Goal: Task Accomplishment & Management: Use online tool/utility

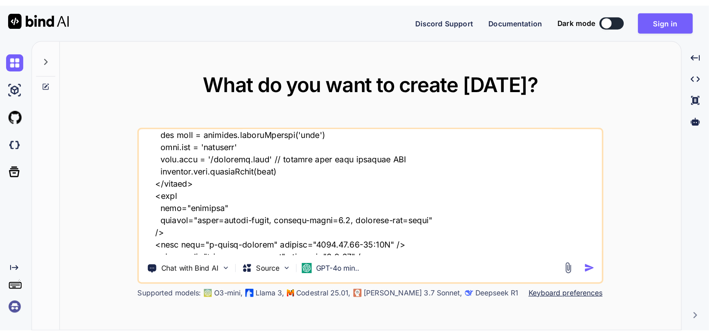
scroll to position [74, 0]
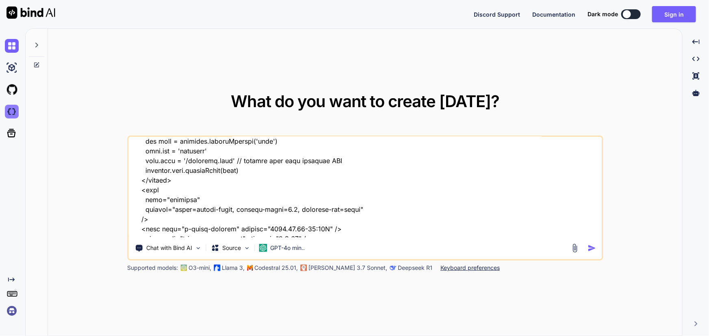
click at [9, 107] on img at bounding box center [12, 112] width 14 height 14
click at [35, 46] on icon at bounding box center [36, 45] width 6 height 6
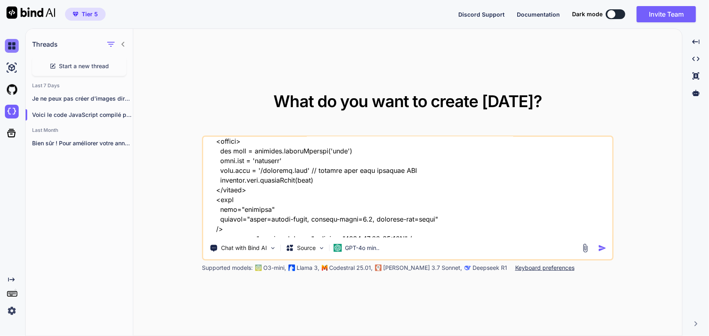
click at [11, 46] on img at bounding box center [12, 46] width 14 height 14
click at [13, 69] on img at bounding box center [12, 68] width 14 height 14
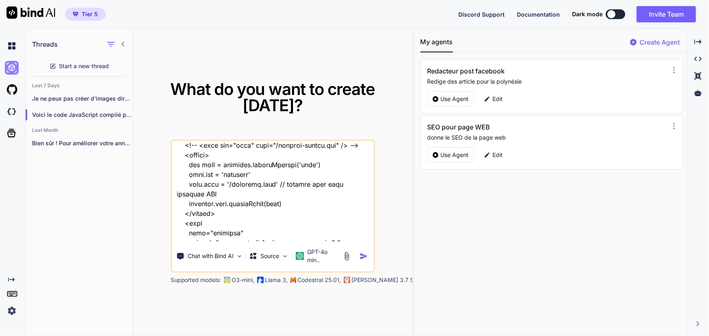
scroll to position [93, 0]
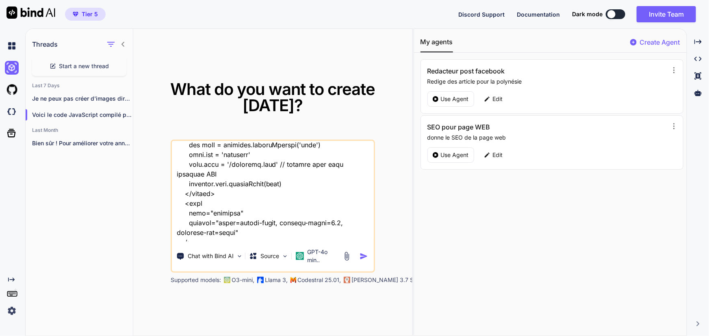
click at [10, 279] on icon "Created with Pixso." at bounding box center [11, 280] width 6 height 6
type textarea "x"
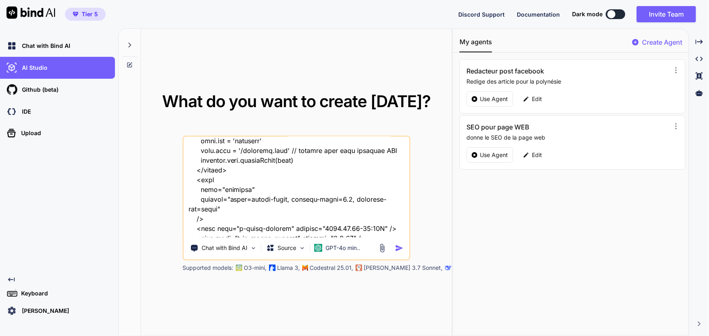
scroll to position [83, 0]
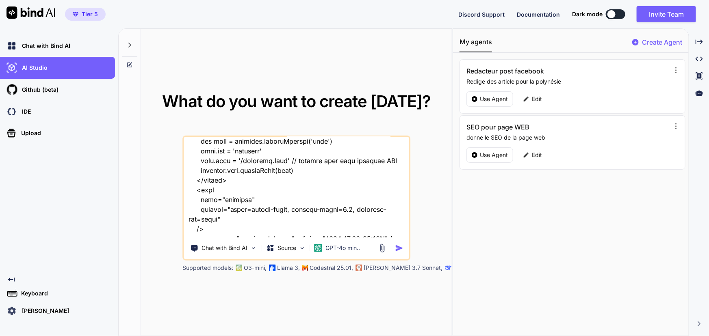
click at [23, 293] on p "Keyboard" at bounding box center [33, 294] width 30 height 8
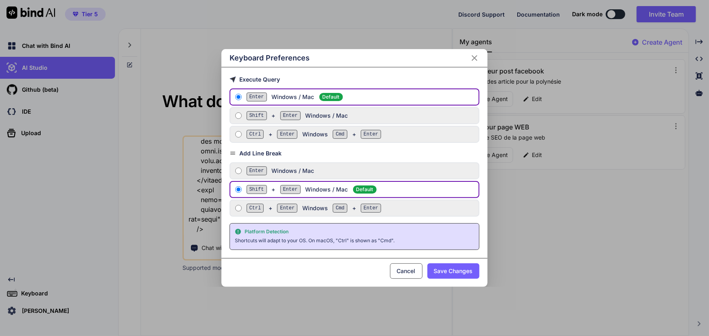
click at [23, 293] on div "Keyboard Preferences Execute Query Enter Windows / Mac Default Shift + Enter Wi…" at bounding box center [354, 168] width 709 height 336
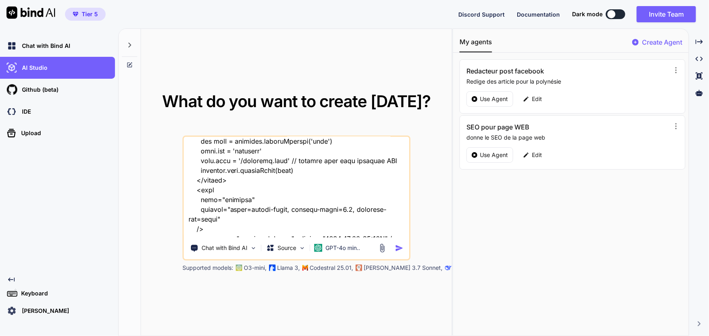
click at [11, 313] on img at bounding box center [12, 311] width 14 height 14
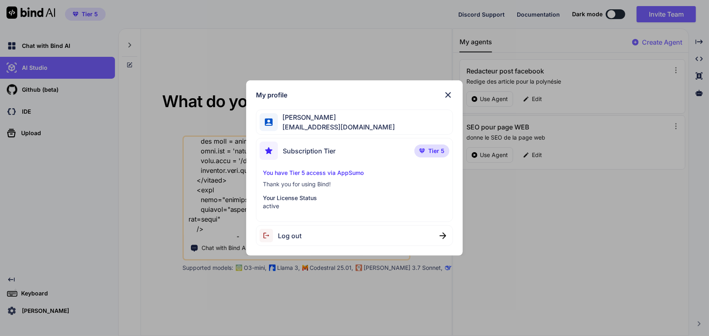
click at [39, 267] on div "My profile Aymeric CHANTREL aymeric@promarket.fr Subscription Tier Tier 5 You h…" at bounding box center [354, 168] width 709 height 336
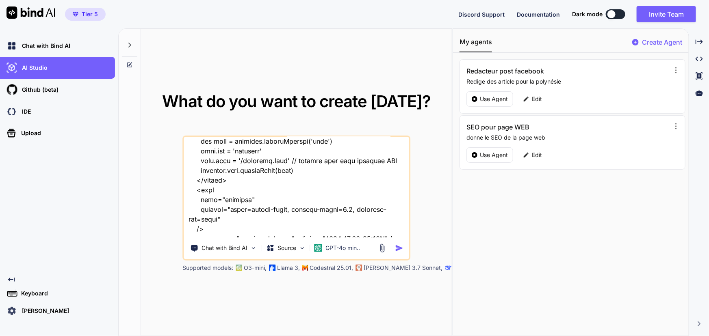
click at [11, 284] on div "Created with Pixso. Keyboard Aymeric CHANTREL" at bounding box center [57, 297] width 115 height 41
click at [11, 281] on icon "Created with Pixso." at bounding box center [11, 280] width 6 height 6
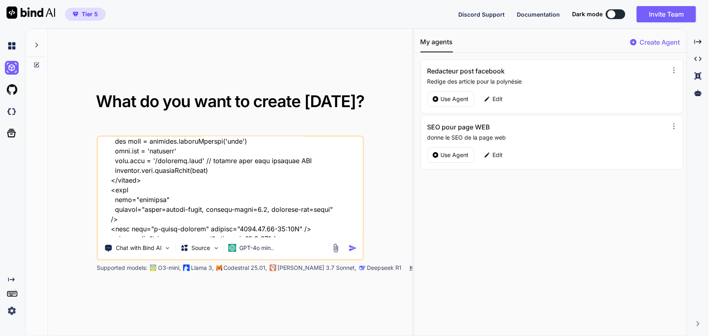
click at [8, 312] on img at bounding box center [12, 311] width 14 height 14
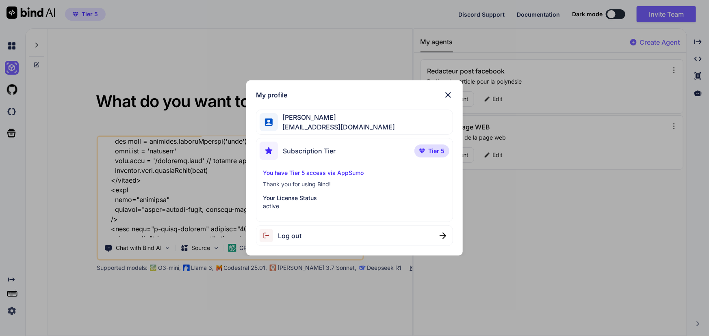
click at [8, 312] on div "My profile Aymeric CHANTREL aymeric@promarket.fr Subscription Tier Tier 5 You h…" at bounding box center [354, 168] width 709 height 336
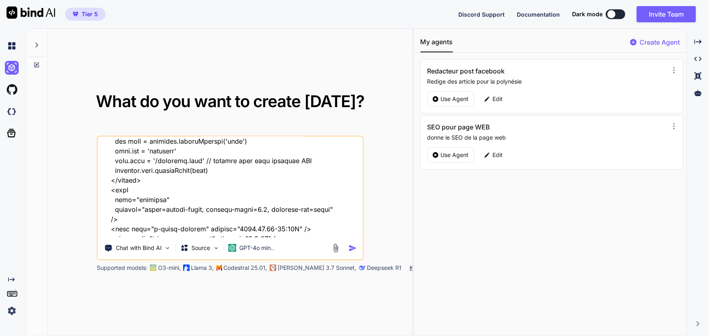
click at [16, 290] on icon at bounding box center [11, 293] width 11 height 11
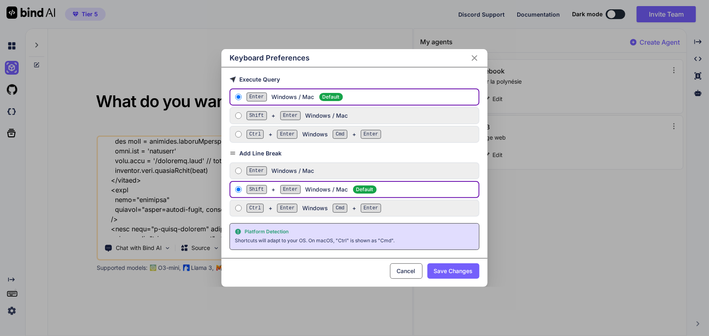
click at [16, 290] on div "Keyboard Preferences Execute Query Enter Windows / Mac Default Shift + Enter Wi…" at bounding box center [354, 168] width 709 height 336
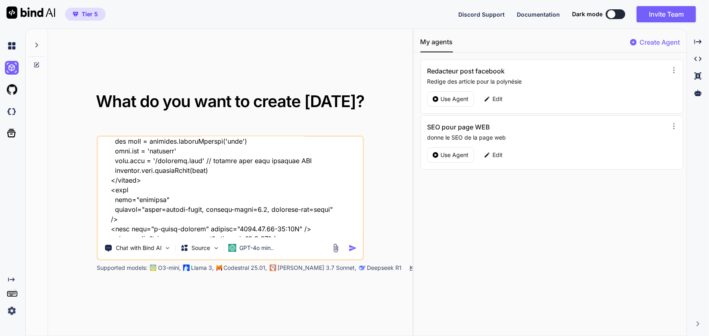
click at [11, 276] on div "Created with Pixso." at bounding box center [11, 176] width 22 height 283
click at [11, 280] on icon at bounding box center [11, 280] width 6 height 4
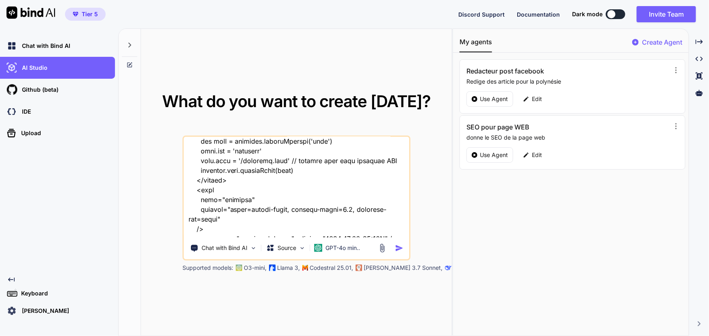
click at [41, 13] on img at bounding box center [30, 12] width 49 height 12
click at [498, 14] on span "Discord Support" at bounding box center [481, 14] width 46 height 7
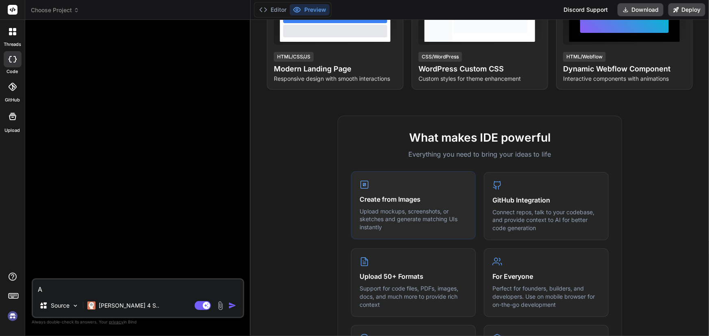
scroll to position [221, 0]
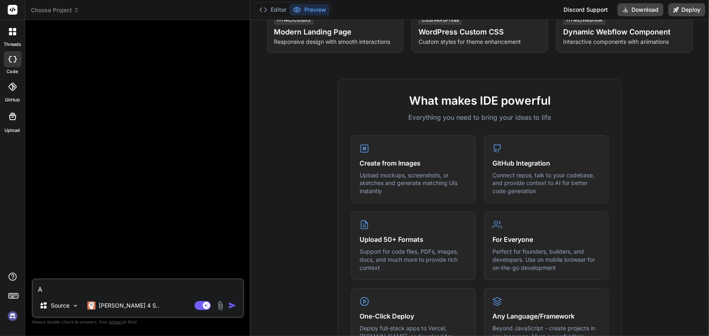
click at [12, 32] on icon at bounding box center [12, 31] width 7 height 7
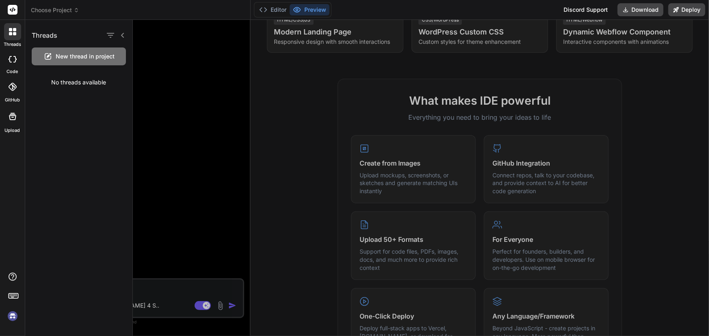
click at [10, 35] on icon at bounding box center [10, 33] width 3 height 3
click at [9, 56] on icon at bounding box center [13, 59] width 8 height 6
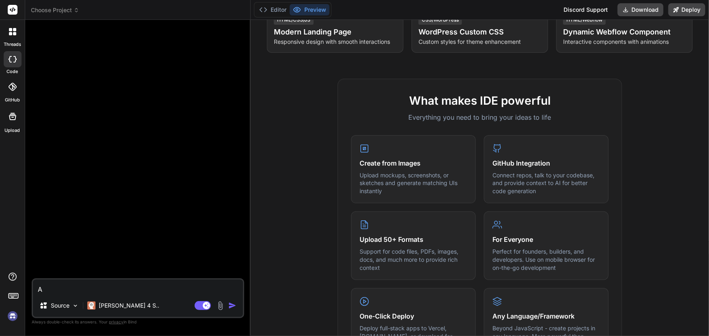
click at [60, 2] on header "Choose Project Created with Pixso." at bounding box center [137, 10] width 225 height 20
click at [61, 12] on span "Choose Project" at bounding box center [55, 10] width 48 height 8
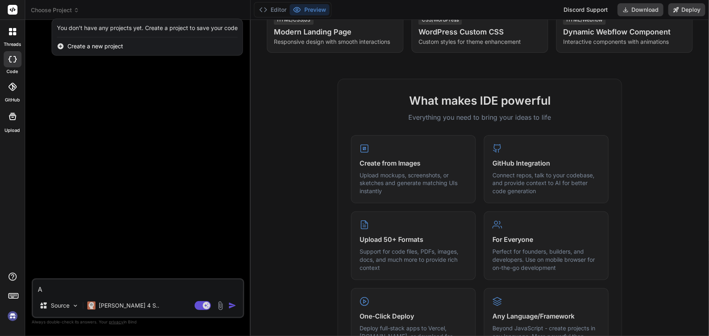
click at [61, 9] on div at bounding box center [354, 168] width 709 height 336
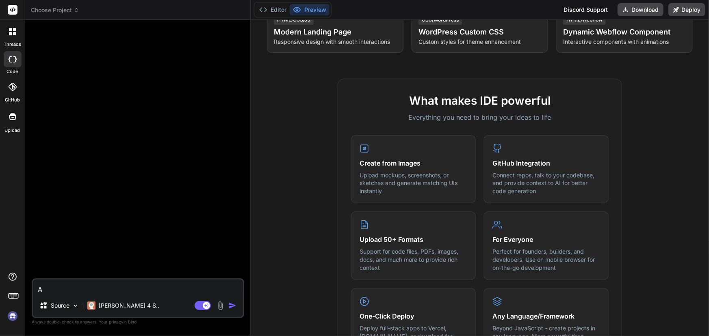
click at [16, 317] on img at bounding box center [13, 316] width 14 height 14
click at [67, 13] on span "Choose Project" at bounding box center [55, 10] width 48 height 8
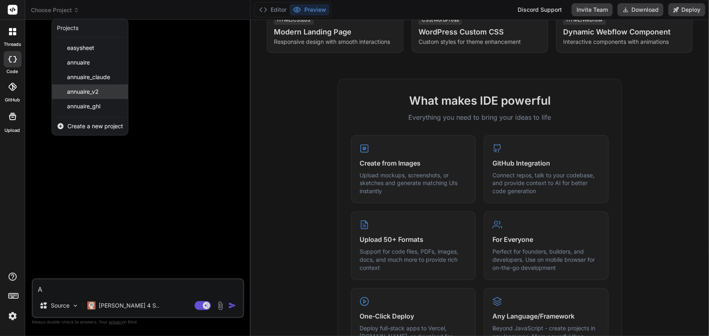
click at [73, 93] on span "annuaire_v2" at bounding box center [83, 92] width 32 height 8
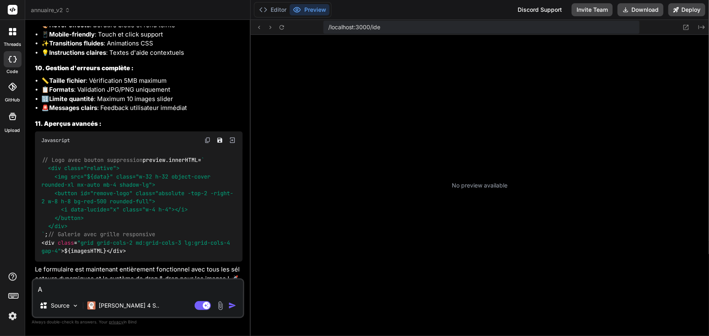
scroll to position [5729, 0]
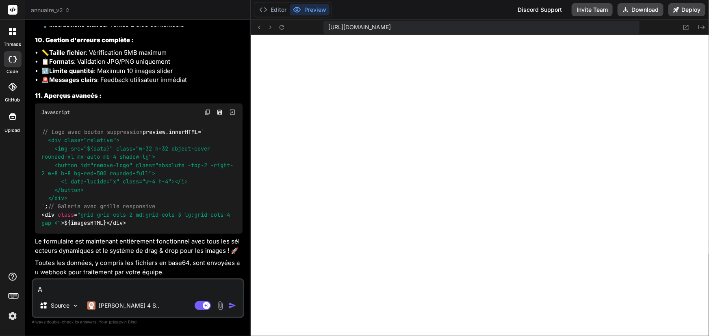
type textarea "x"
click at [686, 8] on button "Deploy" at bounding box center [686, 9] width 37 height 13
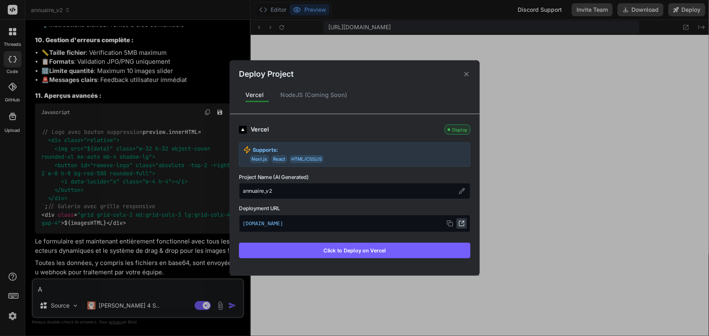
click at [462, 222] on icon at bounding box center [461, 224] width 6 height 6
click at [465, 74] on icon at bounding box center [466, 74] width 8 height 8
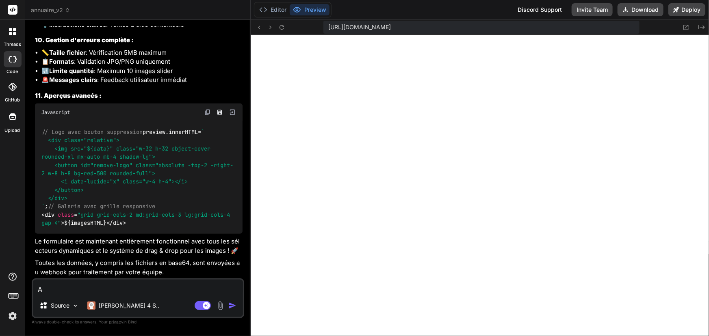
click at [129, 294] on textarea "A" at bounding box center [138, 287] width 210 height 15
type textarea "A J"
type textarea "x"
type textarea "A J'"
type textarea "x"
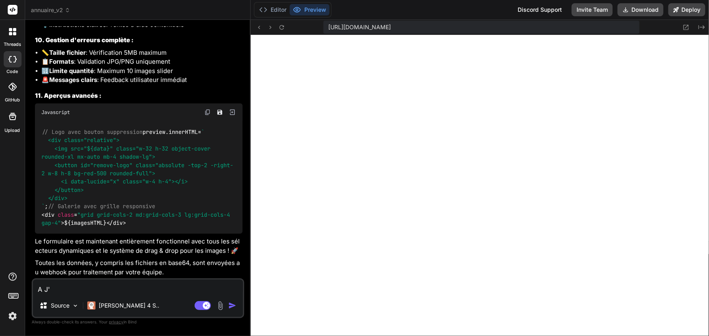
type textarea "A J'a"
type textarea "x"
type textarea "A J'ai"
type textarea "x"
type textarea "A J'aim"
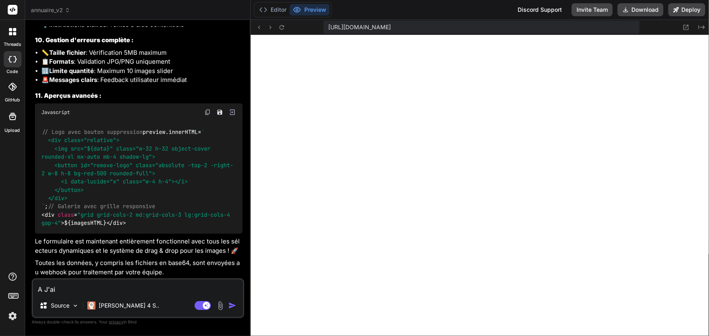
type textarea "x"
type textarea "A J'aime"
type textarea "x"
type textarea "A J'aimer"
type textarea "x"
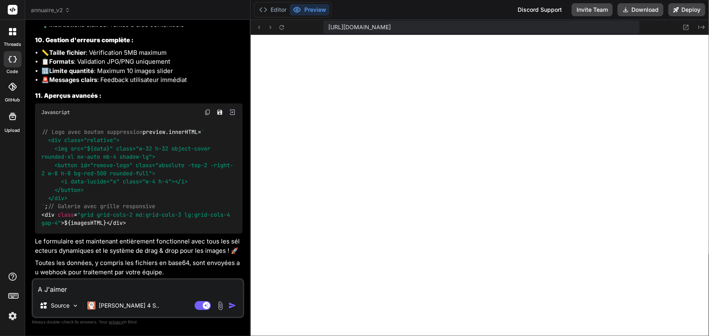
type textarea "A J'aimera"
type textarea "x"
type textarea "A J'aimerai"
type textarea "x"
type textarea "A J'aimerai"
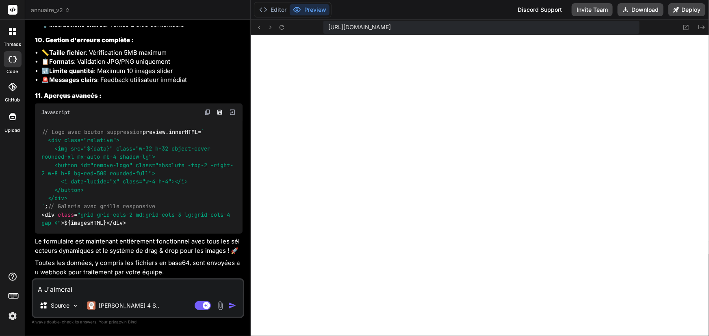
type textarea "x"
type textarea "A J'aimerai l"
type textarea "x"
type textarea "A J'aimerai le"
type textarea "x"
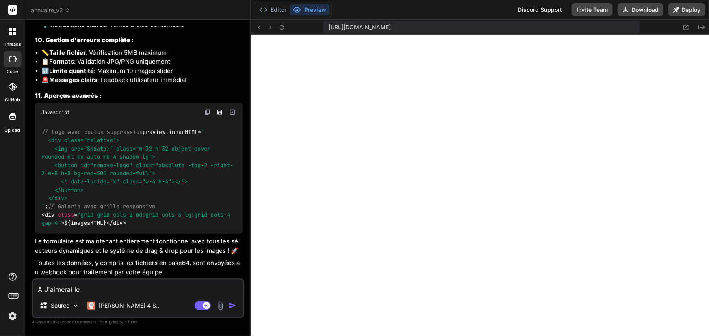
type textarea "A J'aimerai le"
type textarea "x"
type textarea "A J'aimerai le d"
type textarea "x"
type textarea "A J'aimerai le dé"
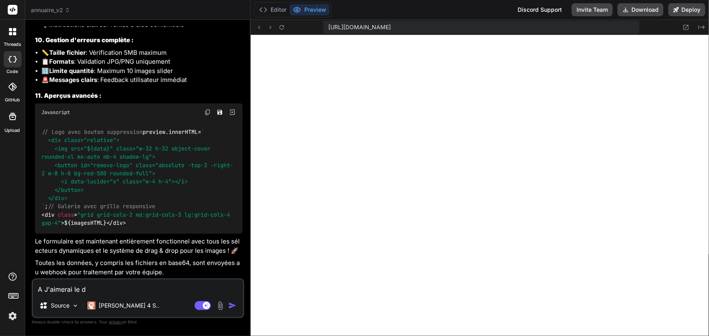
type textarea "x"
type textarea "A J'aimerai le dép"
type textarea "x"
type textarea "A J'aimerai le dépl"
type textarea "x"
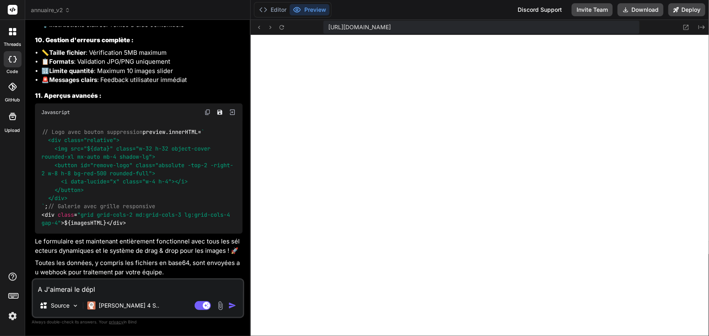
type textarea "A J'aimerai le déplo"
type textarea "x"
type textarea "A J'aimerai le déploy"
type textarea "x"
type textarea "A J'aimerai le déploye"
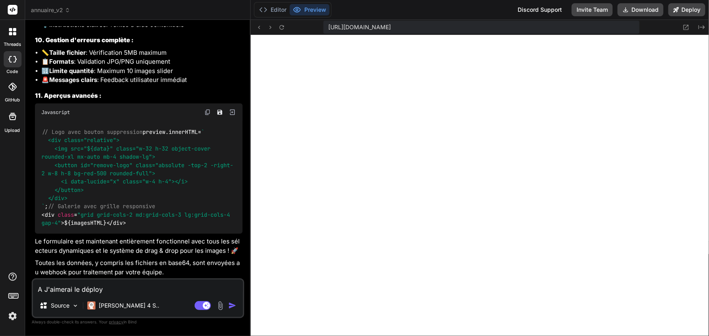
type textarea "x"
type textarea "A J'aimerai le déployer"
type textarea "x"
type textarea "A J'aimerai le déployer"
type textarea "x"
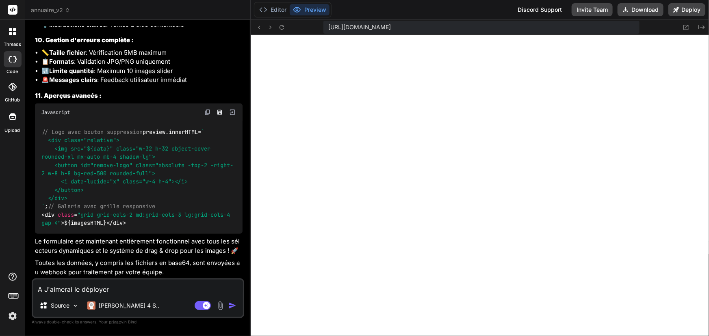
type textarea "A J'aimerai le déployer s"
type textarea "x"
type textarea "A J'aimerai le déployer su"
type textarea "x"
type textarea "A J'aimerai le déployer sur"
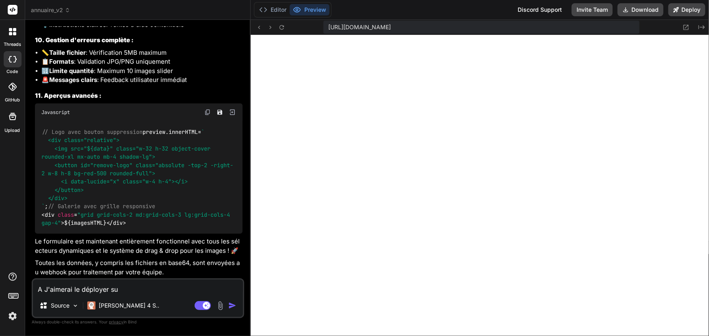
type textarea "x"
type textarea "A J'aimerai le déployer sur"
type textarea "x"
type textarea "A J'aimerai le déployer sur m"
type textarea "x"
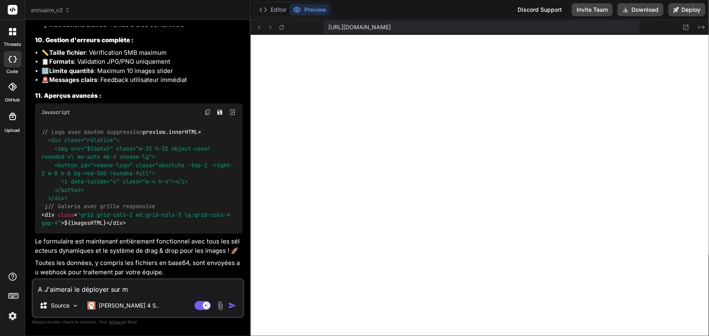
type textarea "A J'aimerai le déployer sur mo"
type textarea "x"
type textarea "A J'aimerai le déployer sur mon"
type textarea "x"
type textarea "A J'aimerai le déployer sur mon"
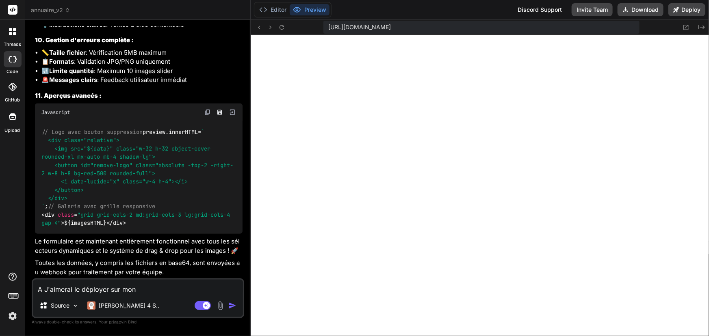
type textarea "x"
type textarea "A J'aimerai le déployer sur mon d"
type textarea "x"
type textarea "A J'aimerai le déployer sur mon do"
type textarea "x"
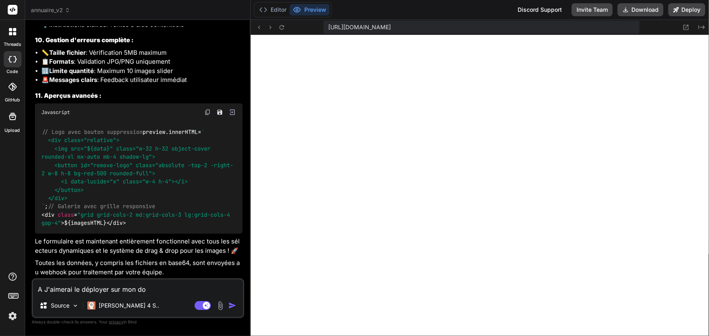
type textarea "A J'aimerai le déployer sur mon d"
type textarea "x"
type textarea "A J'aimerai le déployer sur mon"
type textarea "x"
type textarea "A J'aimerai le déployer sur mon n"
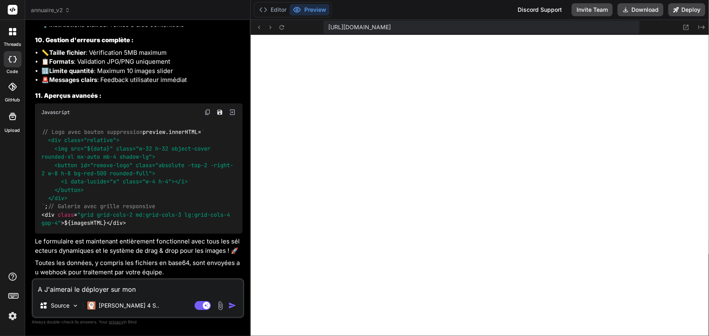
type textarea "x"
type textarea "A J'aimerai le déployer sur mon no"
type textarea "x"
type textarea "A J'aimerai le déployer sur mon nom"
type textarea "x"
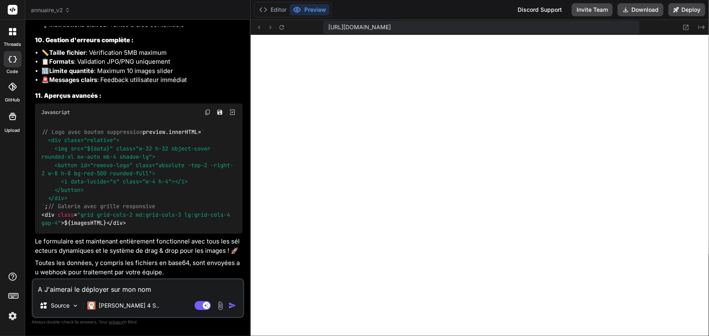
type textarea "A J'aimerai le déployer sur mon nom"
type textarea "x"
type textarea "A J'aimerai le déployer sur mon nom d"
type textarea "x"
type textarea "A J'aimerai le déployer sur mon nom de"
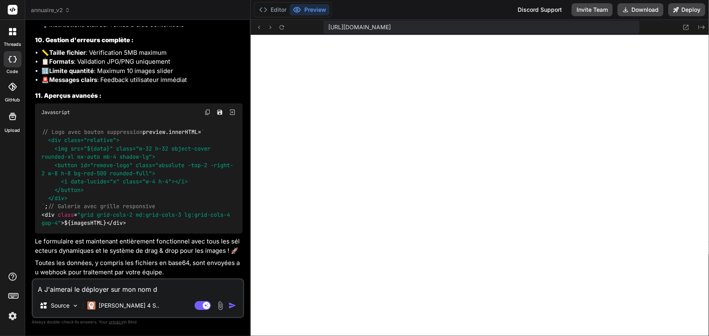
type textarea "x"
type textarea "A J'aimerai le déployer sur mon nom de"
type textarea "x"
type textarea "A J'aimerai le déployer sur mon nom de d"
type textarea "x"
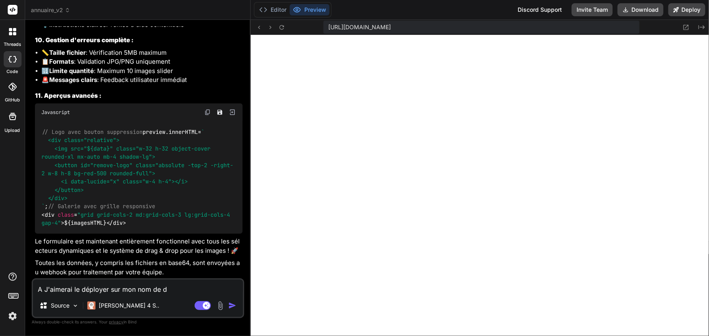
type textarea "A J'aimerai le déployer sur mon nom de de"
type textarea "x"
type textarea "A J'aimerai le déployer sur mon nom de dem"
type textarea "x"
type textarea "A J'aimerai le déployer sur mon nom de de"
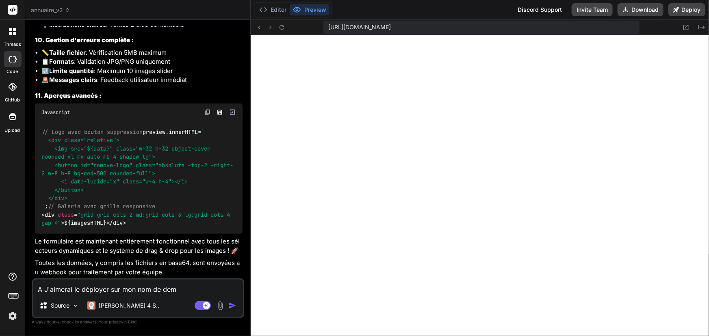
type textarea "x"
type textarea "A J'aimerai le déployer sur mon nom de d"
type textarea "x"
type textarea "A J'aimerai le déployer sur mon nom de do"
type textarea "x"
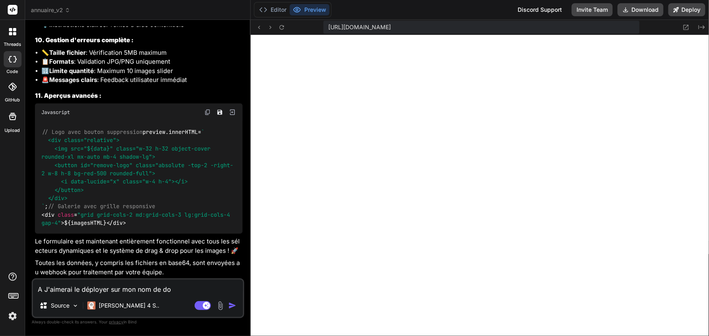
type textarea "A J'aimerai le déployer sur mon nom de dom"
type textarea "x"
type textarea "A J'aimerai le déployer sur mon nom de doma"
type textarea "x"
type textarea "A J'aimerai le déployer sur mon nom de domai"
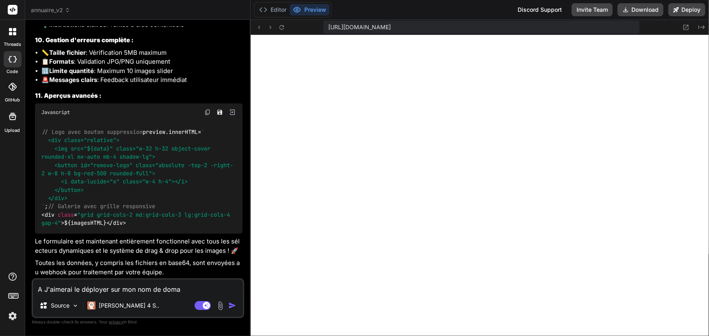
type textarea "x"
type textarea "A J'aimerai le déployer sur mon nom de domain"
type textarea "x"
type textarea "A J'aimerai le déployer sur mon nom de domaine"
type textarea "x"
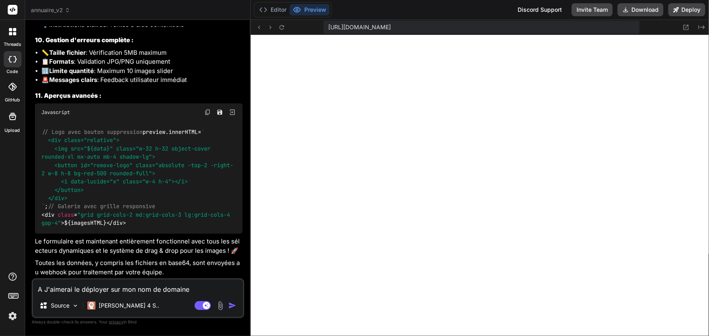
type textarea "A J'aimerai le déployer sur mon nom de domaine,"
type textarea "x"
type textarea "A J'aimerai le déployer sur mon nom de domaine,"
type textarea "x"
type textarea "A J'aimerai le déployer sur mon nom de domaine, q"
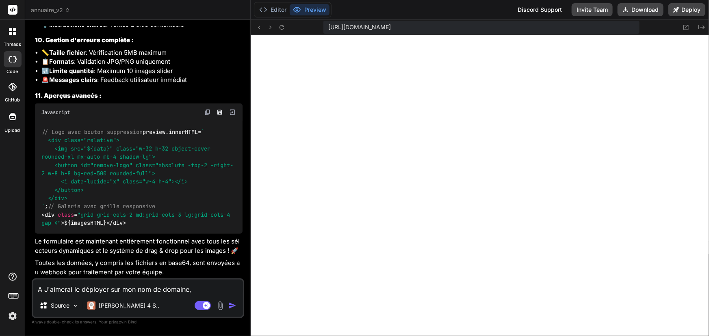
type textarea "x"
type textarea "A J'aimerai le déployer sur mon nom de domaine, qu"
type textarea "x"
type textarea "A J'aimerai le déployer sur mon nom de domaine, que"
type textarea "x"
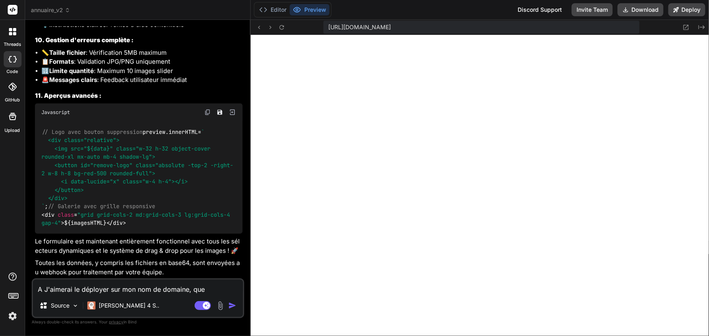
type textarea "A J'aimerai le déployer sur mon nom de domaine, quel"
type textarea "x"
type textarea "A J'aimerai le déployer sur mon nom de domaine, quell"
type textarea "x"
type textarea "A J'aimerai le déployer sur mon nom de domaine, quelle"
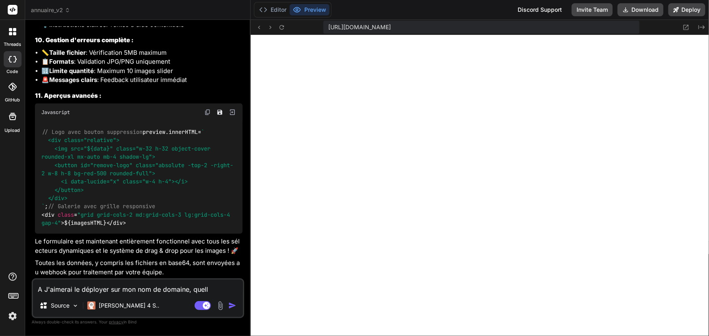
type textarea "x"
type textarea "A J'aimerai le déployer sur mon nom de domaine, quelle"
type textarea "x"
type textarea "A J'aimerai le déployer sur mon nom de domaine, quelle e"
type textarea "x"
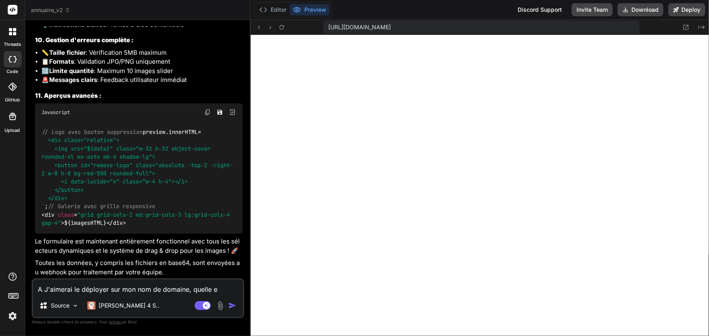
type textarea "A J'aimerai le déployer sur mon nom de domaine, quelle es"
type textarea "x"
type textarea "A J'aimerai le déployer sur mon nom de domaine, quelle est"
type textarea "x"
type textarea "A J'aimerai le déployer sur mon nom de domaine, quelle est"
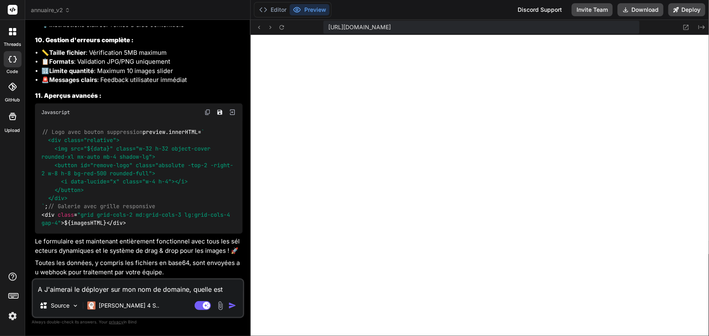
type textarea "x"
type textarea "A J'aimerai le déployer sur mon nom de domaine, quelle est l"
type textarea "x"
type textarea "A J'aimerai le déployer sur mon nom de domaine, quelle est la"
type textarea "x"
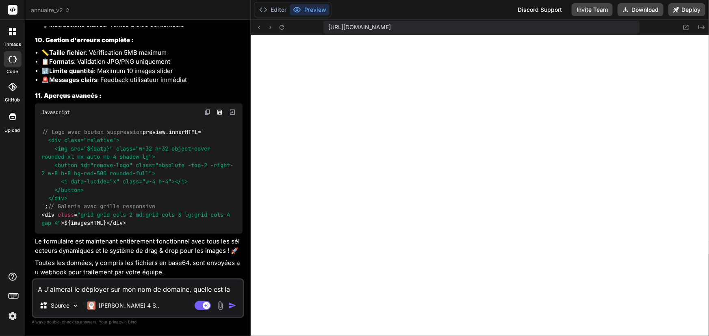
type textarea "A J'aimerai le déployer sur mon nom de domaine, quelle est la"
type textarea "x"
type textarea "A J'aimerai le déployer sur mon nom de domaine, quelle est la p"
type textarea "x"
type textarea "A J'aimerai le déployer sur mon nom de domaine, quelle est la pr"
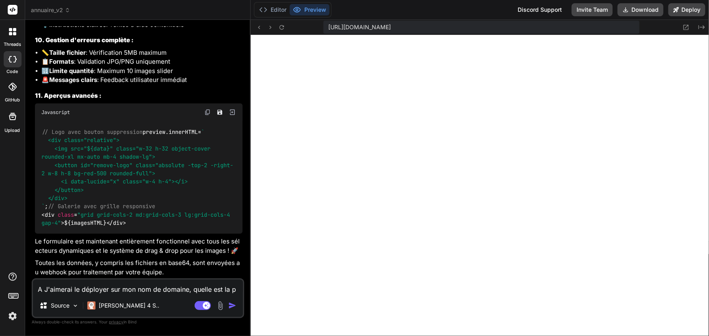
type textarea "x"
type textarea "A J'aimerai le déployer sur mon nom de domaine, quelle est la pro"
type textarea "x"
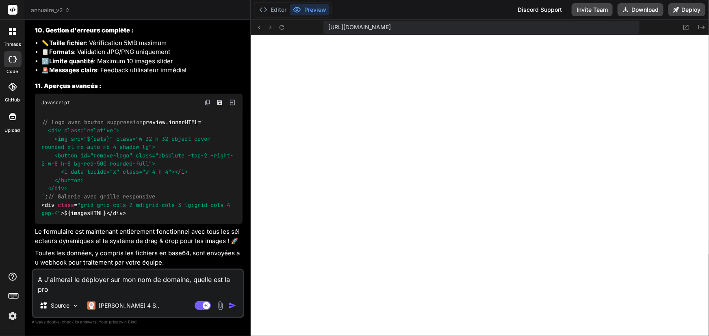
type textarea "A J'aimerai le déployer sur mon nom de domaine, quelle est la proc"
type textarea "x"
type textarea "A J'aimerai le déployer sur mon nom de domaine, quelle est la procé"
type textarea "x"
type textarea "A J'aimerai le déployer sur mon nom de domaine, quelle est la procéd"
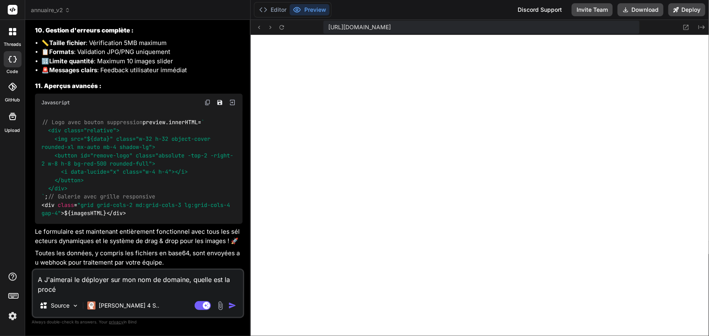
type textarea "x"
type textarea "A J'aimerai le déployer sur mon nom de domaine, quelle est la procédu"
type textarea "x"
type textarea "A J'aimerai le déployer sur mon nom de domaine, quelle est la procédur"
type textarea "x"
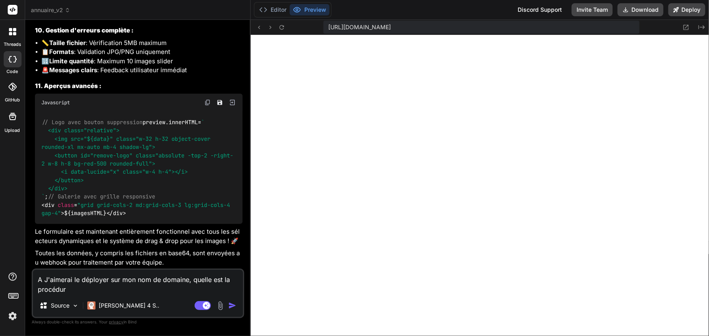
type textarea "A J'aimerai le déployer sur mon nom de domaine, quelle est la procédure"
type textarea "x"
type textarea "A J'aimerai le déployer sur mon nom de domaine, quelle est la procédure"
type textarea "x"
type textarea "A J'aimerai le déployer sur mon nom de domaine, quelle est la procédure ?"
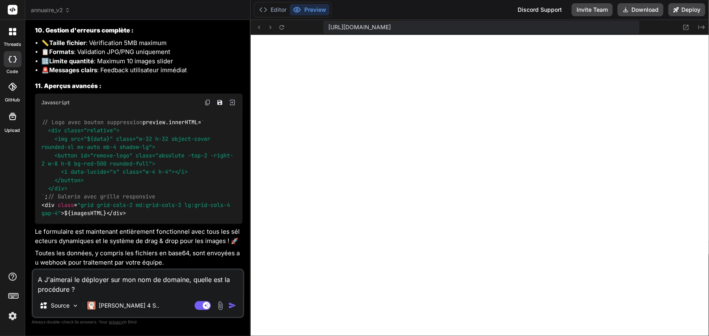
type textarea "x"
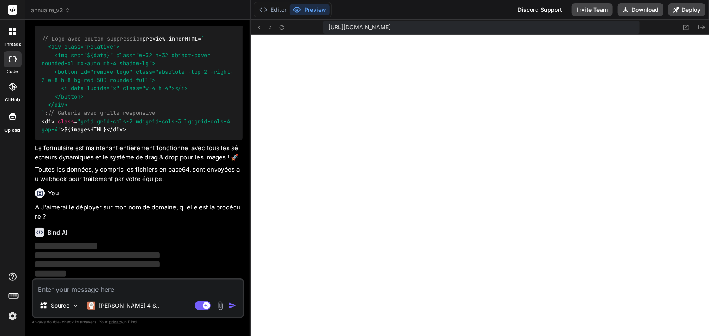
scroll to position [5823, 0]
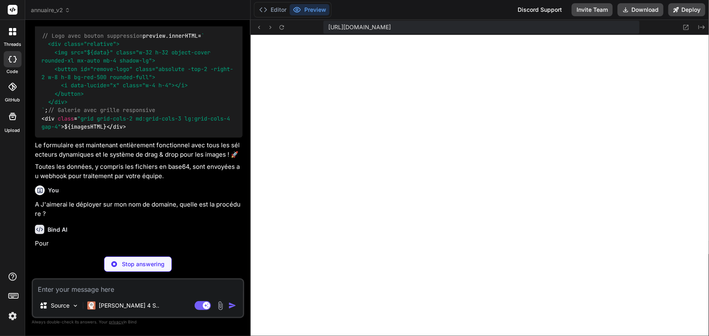
type textarea "x"
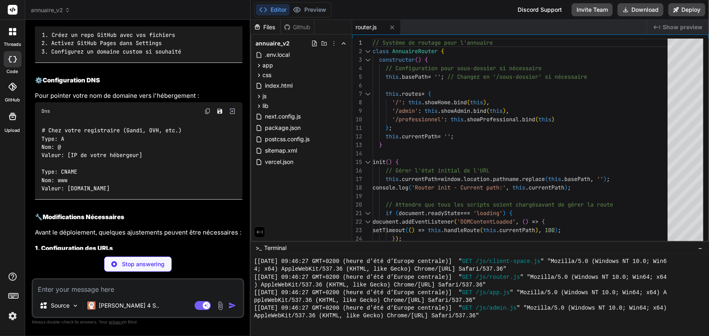
scroll to position [6167, 0]
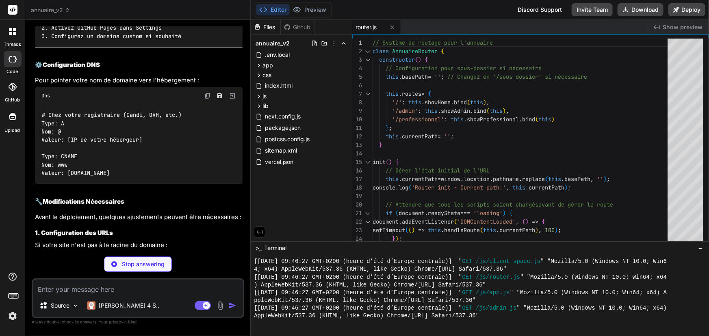
drag, startPoint x: 56, startPoint y: 150, endPoint x: 93, endPoint y: 158, distance: 38.3
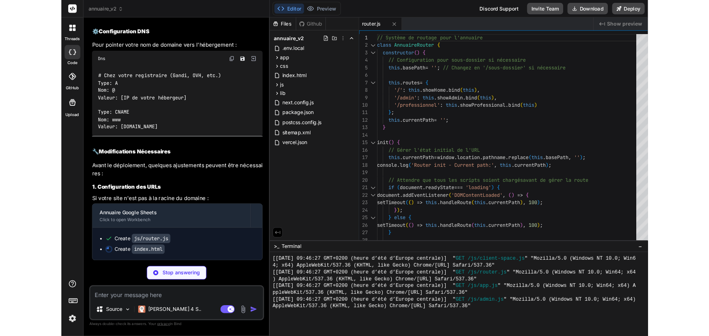
scroll to position [356, 0]
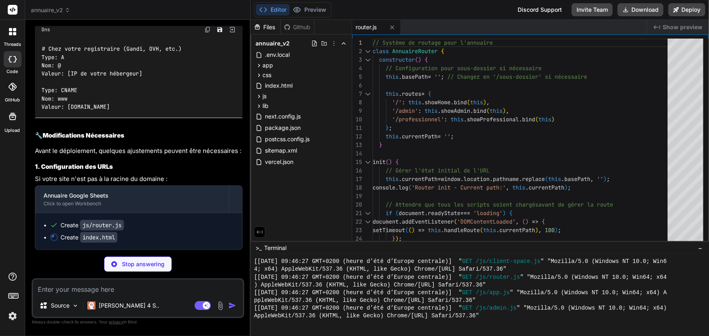
type textarea "x"
type textarea "}); } }); </script> </body> </html>"
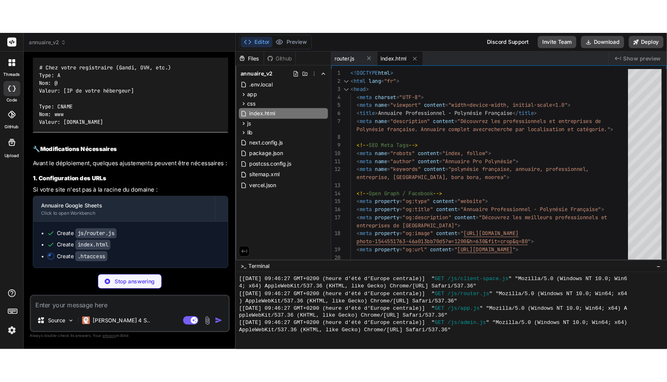
scroll to position [6293, 0]
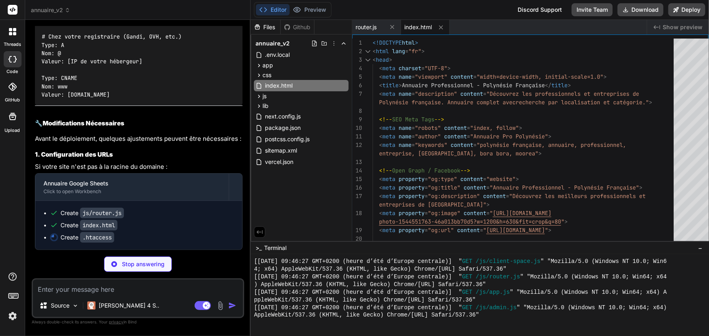
type textarea "x"
type textarea "</script> </body> </html>"
type textarea "x"
type textarea "heroSearch.value = e.target.value; }); } }); </script> </body> </html>"
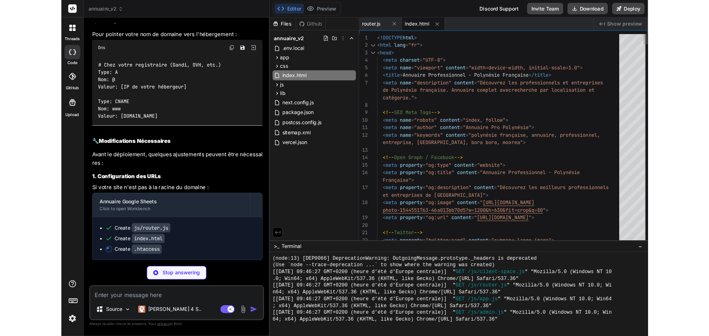
scroll to position [338, 0]
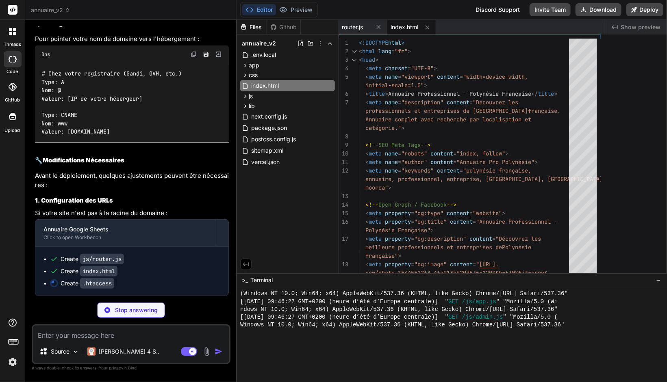
type textarea "x"
type textarea "heroSearch.value = e.target.value; }); } }); </script> </body> </html>"
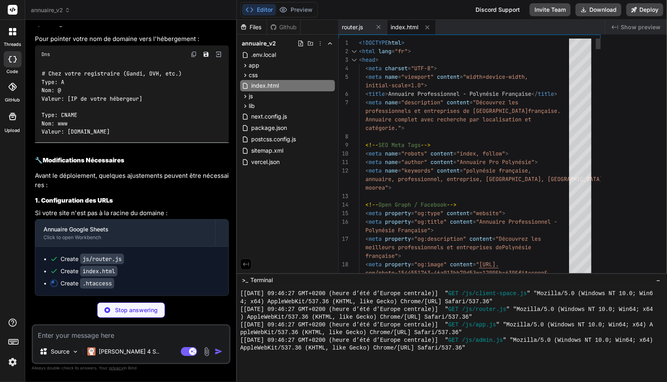
type textarea "x"
type textarea "}); } }); </script> </body> </html>"
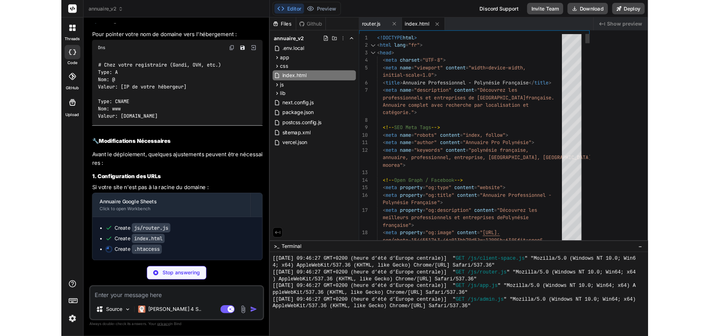
scroll to position [357, 0]
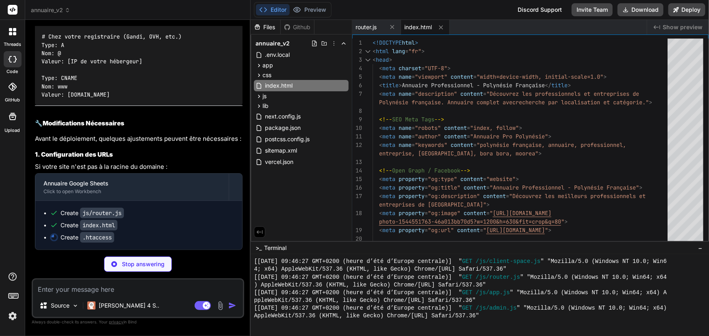
click at [68, 291] on textarea at bounding box center [138, 287] width 210 height 15
type textarea "e"
type textarea "x"
type textarea "et"
type textarea "x"
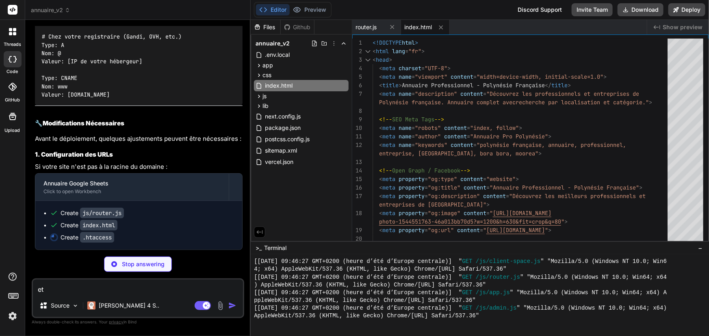
type textarea "et"
type textarea "x"
type textarea "et"
click at [127, 262] on p "Stop answering" at bounding box center [143, 264] width 43 height 8
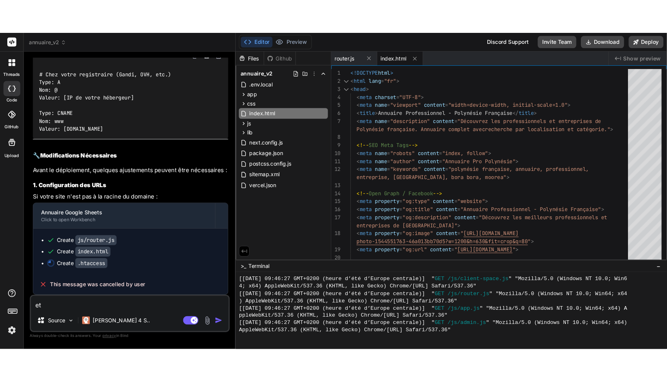
scroll to position [6618, 0]
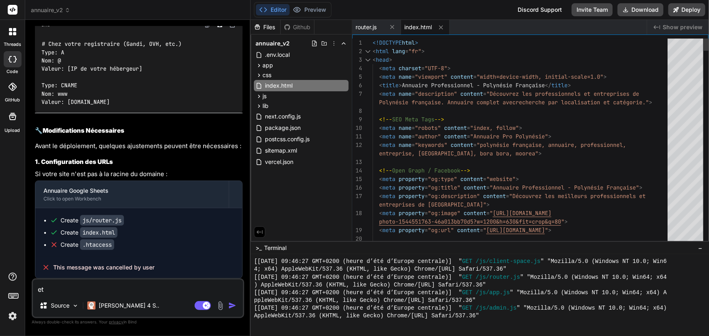
type textarea "x"
type textarea "</script> </body> </html>"
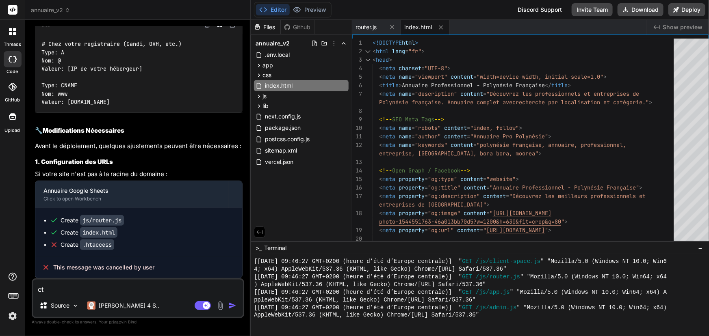
type textarea "x"
type textarea "heroSearch.value = e.target.value; }); } }); </script> </body> </html>"
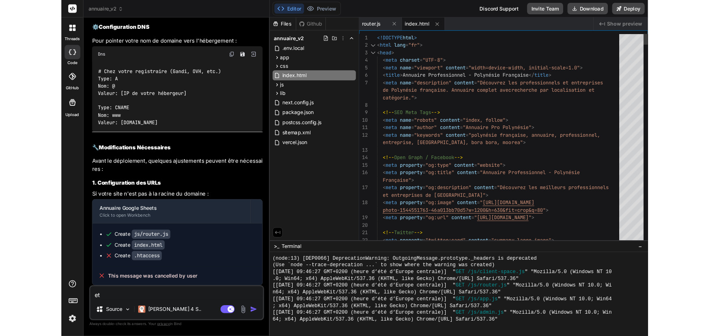
scroll to position [338, 0]
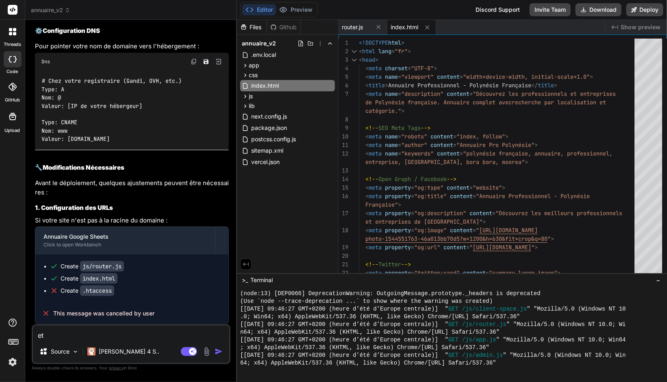
type textarea "x"
type textarea "heroSearch.value = e.target.value; }); } }); </script> </body> </html>"
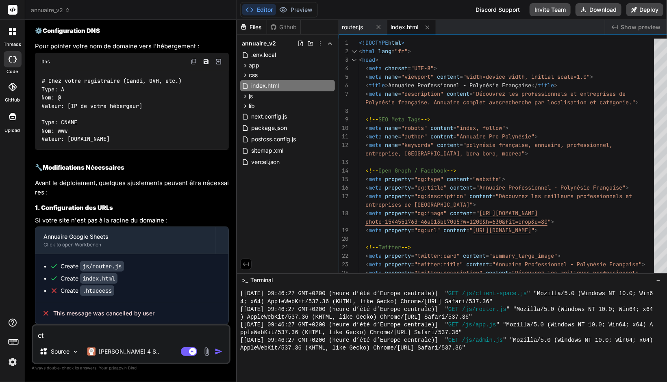
type textarea "x"
type textarea "}); } }); </script> </body> </html>"
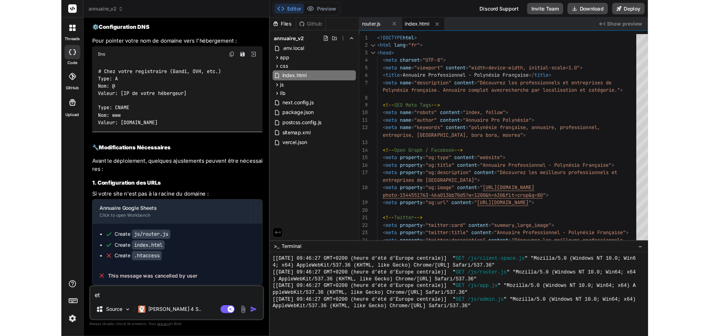
scroll to position [357, 0]
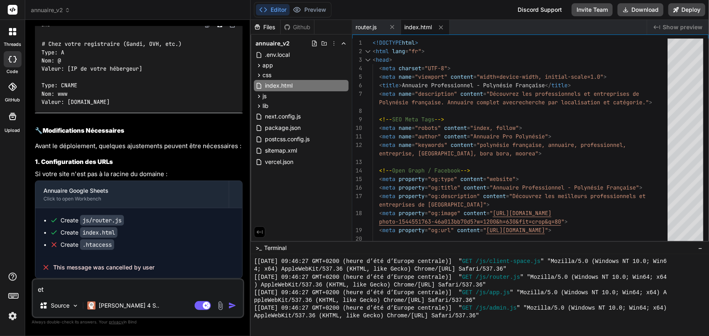
click at [113, 289] on textarea "et" at bounding box center [138, 287] width 210 height 15
type textarea "j"
type textarea "x"
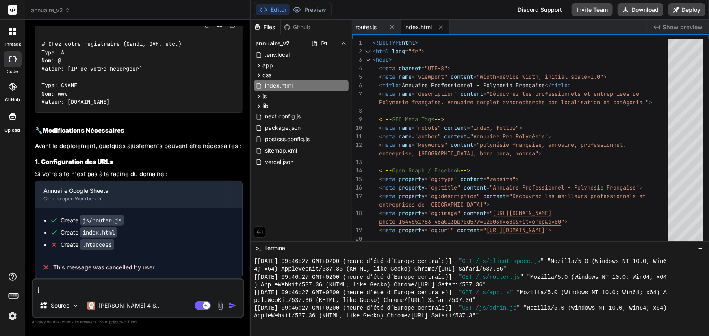
type textarea "je"
type textarea "x"
type textarea "je"
type textarea "x"
type textarea "je vo"
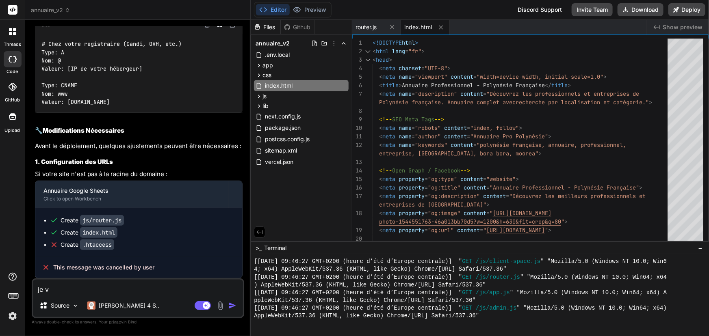
type textarea "x"
type textarea "je vou"
type textarea "x"
type textarea "je voud"
type textarea "x"
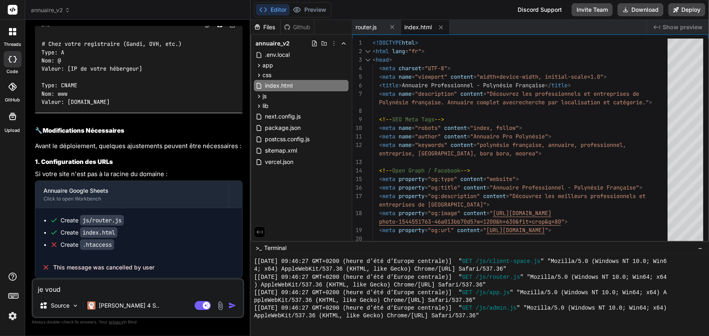
type textarea "je voudr"
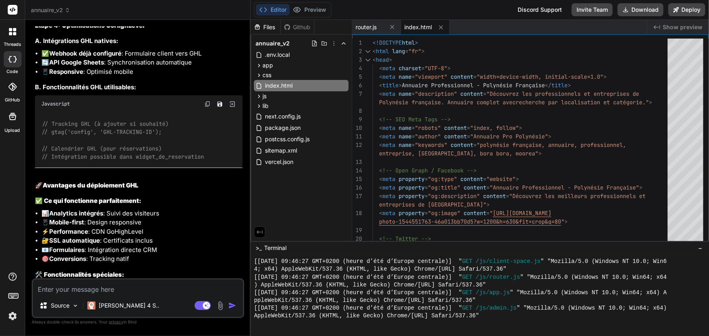
scroll to position [7010, 0]
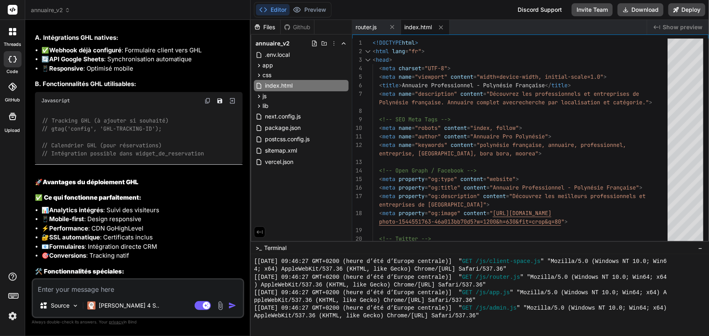
drag, startPoint x: 91, startPoint y: 203, endPoint x: 190, endPoint y: 203, distance: 99.9
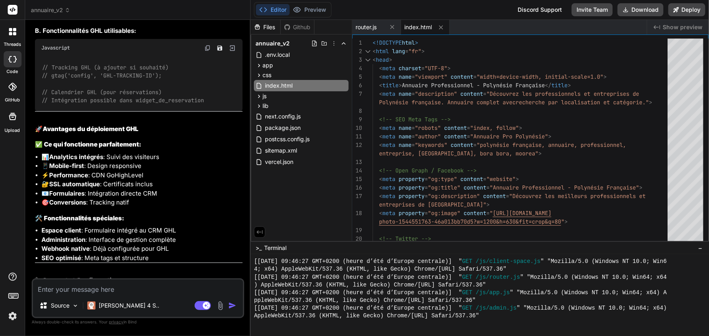
scroll to position [7084, 0]
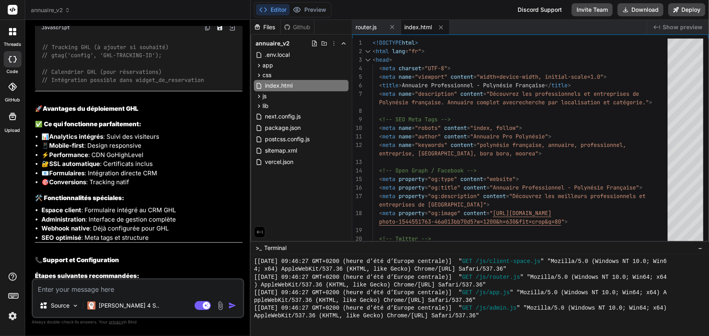
drag, startPoint x: 87, startPoint y: 160, endPoint x: 216, endPoint y: 182, distance: 130.7
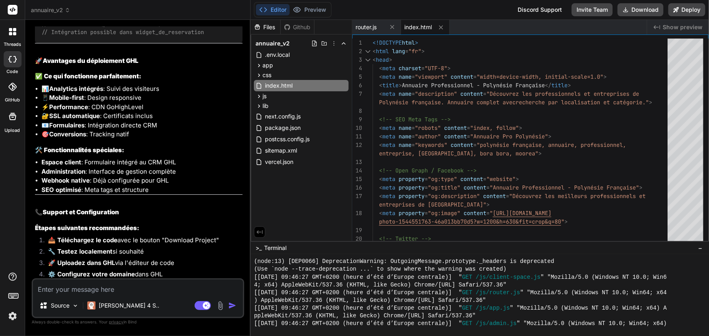
scroll to position [7131, 0]
drag, startPoint x: 75, startPoint y: 123, endPoint x: 215, endPoint y: 122, distance: 140.5
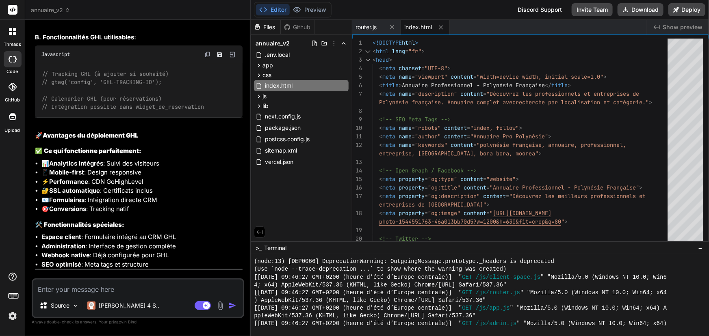
scroll to position [7094, 0]
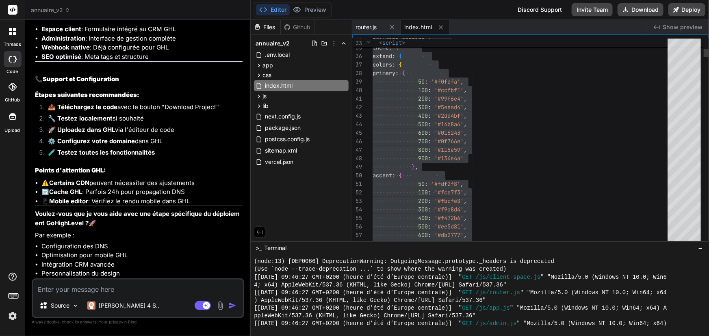
scroll to position [341, 0]
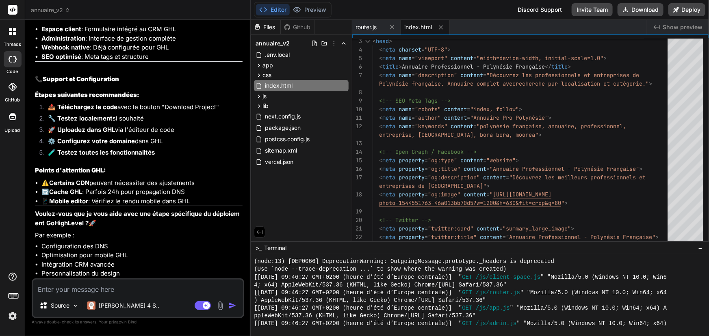
scroll to position [7579, 0]
drag, startPoint x: 53, startPoint y: 169, endPoint x: 143, endPoint y: 182, distance: 91.2
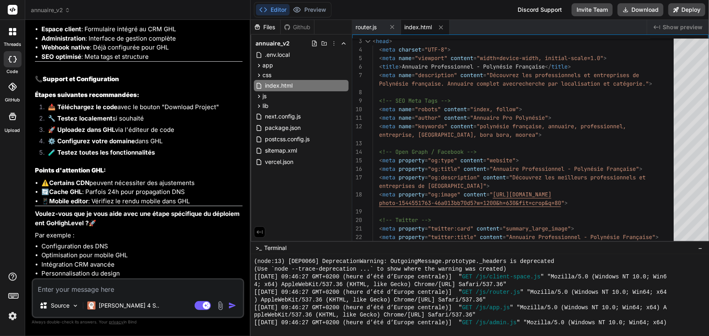
scroll to position [341, 0]
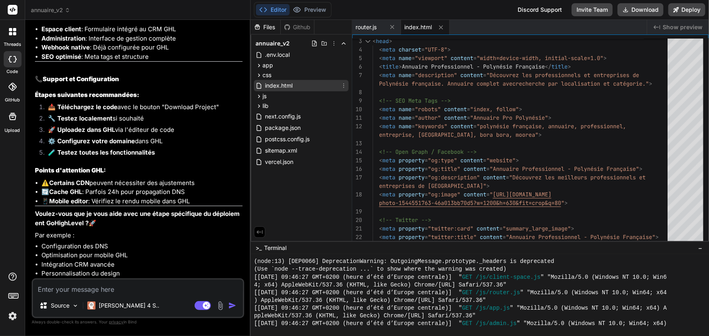
click at [291, 87] on span "index.html" at bounding box center [278, 86] width 29 height 10
click at [262, 97] on icon at bounding box center [258, 96] width 7 height 7
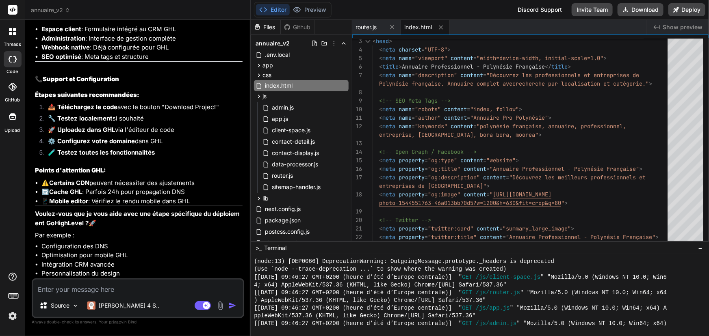
scroll to position [7319, 0]
drag, startPoint x: 64, startPoint y: 119, endPoint x: 179, endPoint y: 140, distance: 116.3
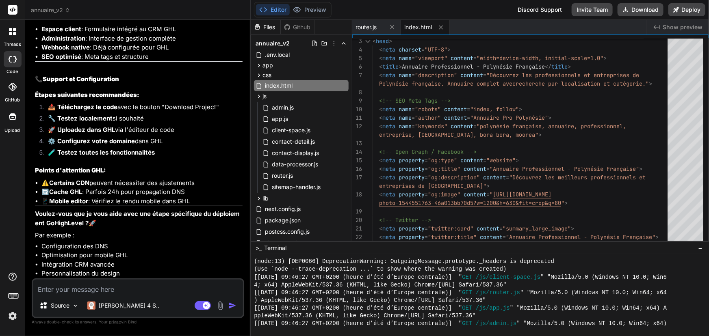
drag, startPoint x: 93, startPoint y: 199, endPoint x: 186, endPoint y: 193, distance: 93.6
click at [186, 137] on li "🚀 Uploadez dans GHL via l'éditeur de code" at bounding box center [141, 131] width 201 height 11
click at [174, 137] on li "🚀 Uploadez dans GHL via l'éditeur de code" at bounding box center [141, 131] width 201 height 11
click at [629, 5] on button "Download" at bounding box center [640, 9] width 46 height 13
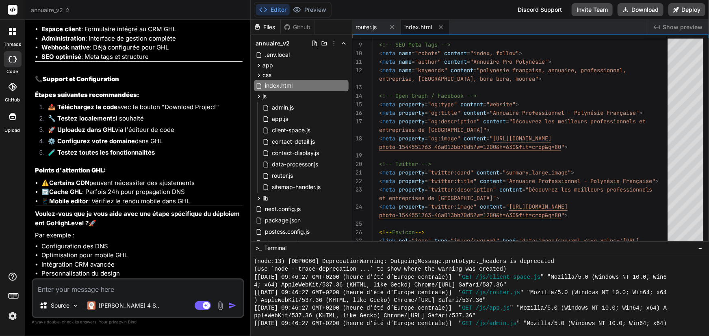
scroll to position [7615, 0]
drag, startPoint x: 85, startPoint y: 214, endPoint x: 203, endPoint y: 212, distance: 118.6
click at [203, 188] on li "⚠️ Certains CDN peuvent nécessiter des ajustements" at bounding box center [141, 183] width 201 height 9
drag, startPoint x: 48, startPoint y: 134, endPoint x: 188, endPoint y: 177, distance: 146.7
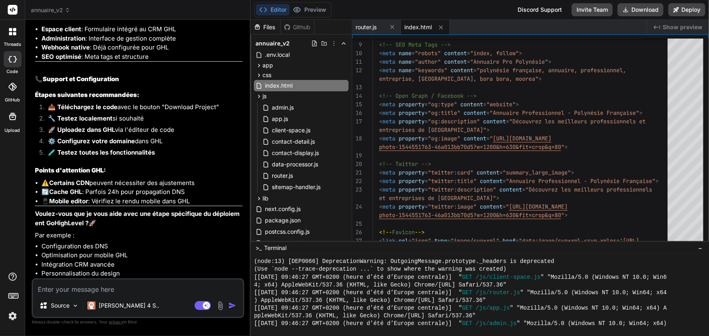
click at [188, 160] on ol "📥 Téléchargez le code avec le bouton "Download Project" 🔧 Testez localement si …" at bounding box center [139, 131] width 208 height 57
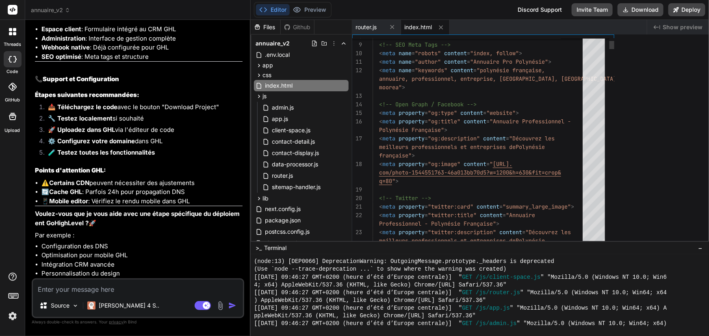
scroll to position [7644, 0]
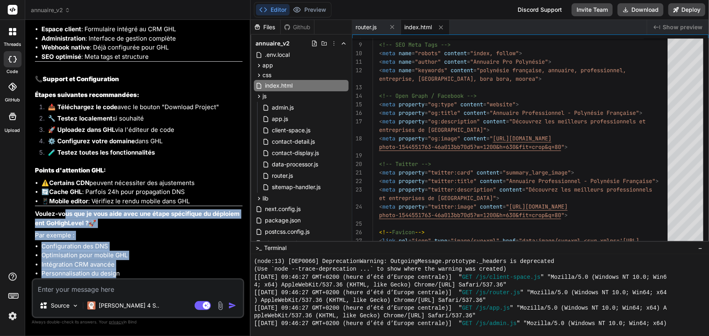
drag, startPoint x: 66, startPoint y: 217, endPoint x: 114, endPoint y: 272, distance: 73.1
click at [122, 268] on li "Intégration CRM avancée" at bounding box center [141, 264] width 201 height 9
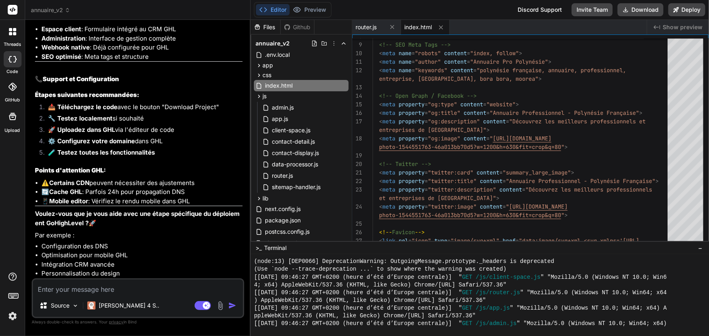
click at [99, 288] on textarea at bounding box center [138, 287] width 210 height 15
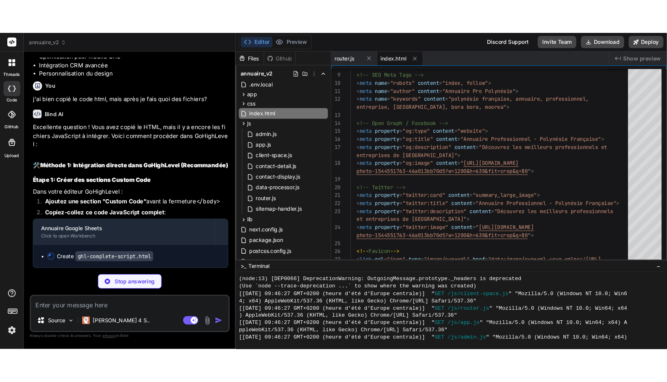
scroll to position [7875, 0]
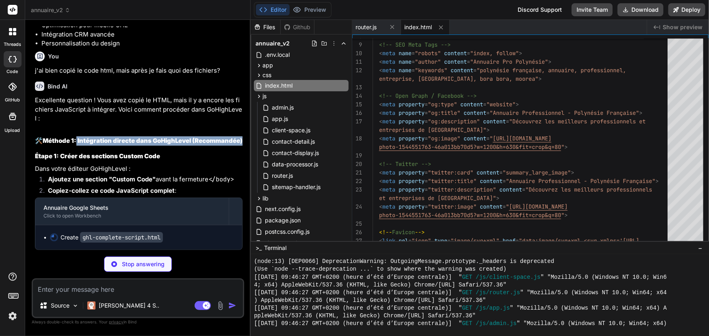
drag, startPoint x: 79, startPoint y: 130, endPoint x: 123, endPoint y: 139, distance: 45.2
click at [123, 139] on h2 "🛠️ Méthode 1: Intégration directe dans GoHighLevel (Recommandée)" at bounding box center [139, 140] width 208 height 9
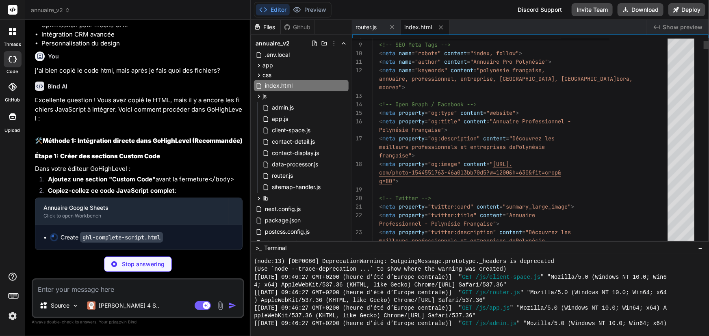
scroll to position [7875, 0]
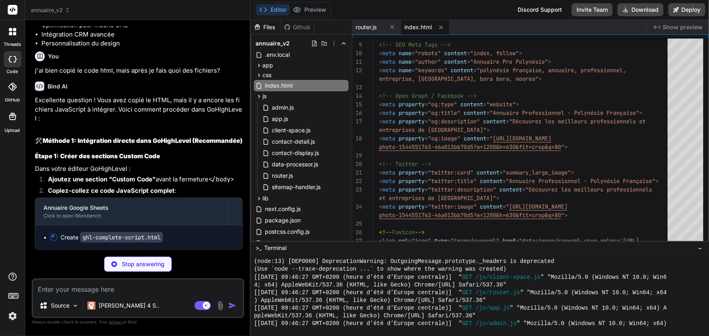
click at [149, 124] on div "Excellente question ! Vous avez copié le HTML, mais il y a encore les fichiers …" at bounding box center [139, 173] width 208 height 154
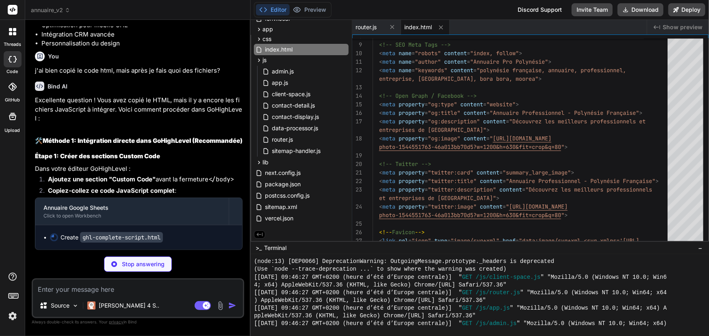
scroll to position [7875, 0]
drag, startPoint x: 66, startPoint y: 179, endPoint x: 200, endPoint y: 190, distance: 134.5
click at [200, 190] on ol "Ajoutez une section "Custom Code" avant la fermeture </body> Copiez-collez ce c…" at bounding box center [139, 186] width 208 height 23
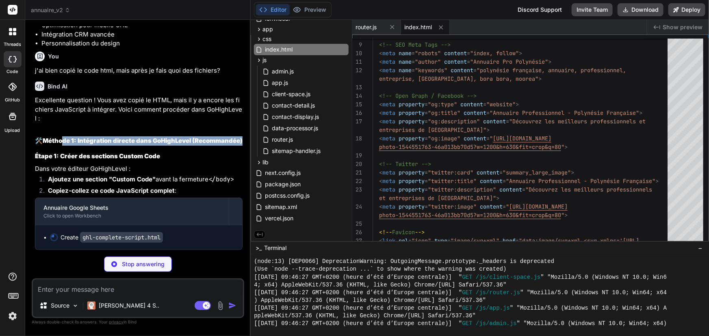
drag, startPoint x: 63, startPoint y: 132, endPoint x: 195, endPoint y: 144, distance: 133.0
click at [195, 144] on h2 "🛠️ Méthode 1: Intégration directe dans GoHighLevel (Recommandée)" at bounding box center [139, 140] width 208 height 9
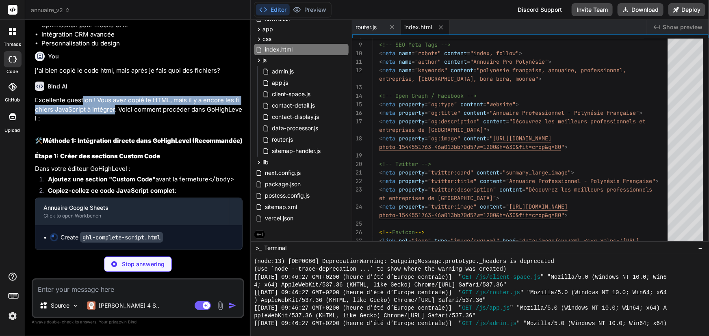
drag, startPoint x: 81, startPoint y: 99, endPoint x: 110, endPoint y: 109, distance: 31.0
click at [110, 109] on p "Excellente question ! Vous avez copié le HTML, mais il y a encore les fichiers …" at bounding box center [139, 110] width 208 height 28
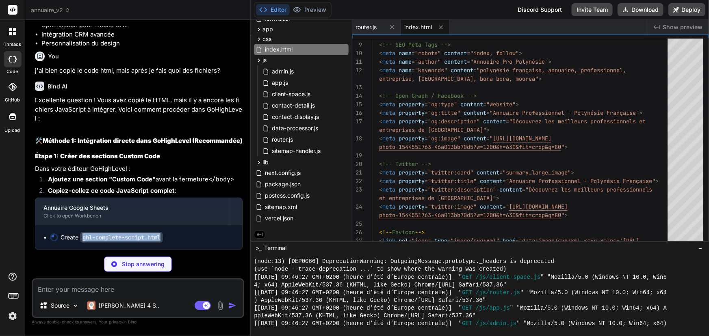
drag, startPoint x: 83, startPoint y: 236, endPoint x: 167, endPoint y: 234, distance: 83.3
click at [167, 234] on div "Create ghl-complete-script.html" at bounding box center [142, 238] width 184 height 8
drag, startPoint x: 167, startPoint y: 238, endPoint x: 81, endPoint y: 240, distance: 86.5
click at [81, 240] on div "Create ghl-complete-script.html" at bounding box center [142, 238] width 184 height 8
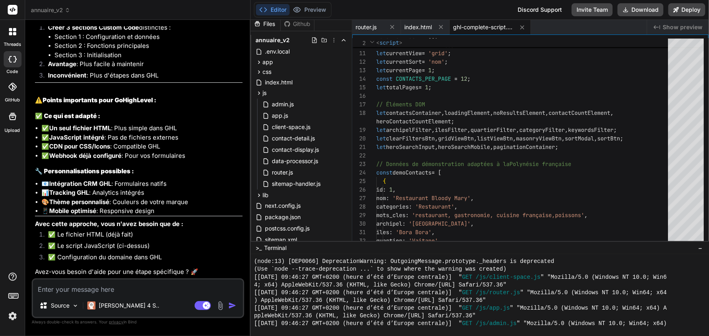
scroll to position [8322, 0]
drag, startPoint x: 51, startPoint y: 130, endPoint x: 184, endPoint y: 210, distance: 155.5
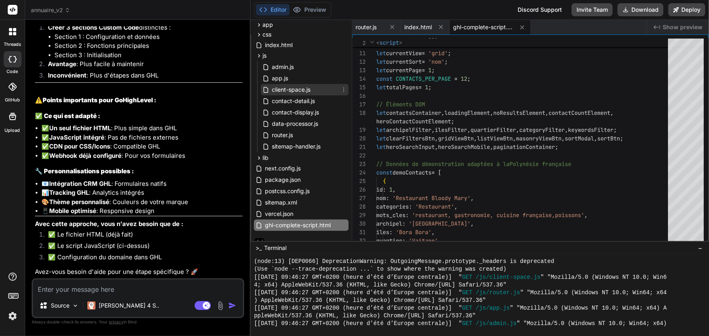
scroll to position [48, 0]
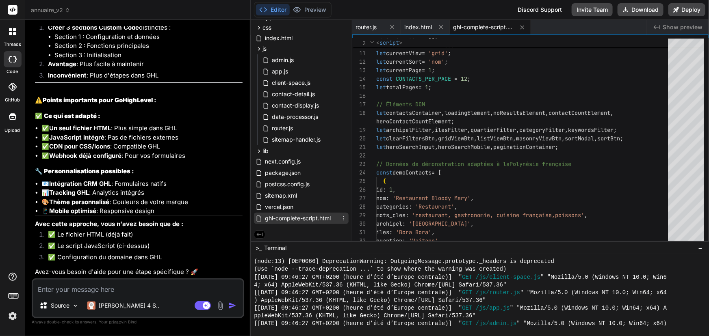
click at [301, 217] on span "ghl-complete-script.html" at bounding box center [297, 219] width 67 height 10
drag, startPoint x: 65, startPoint y: 111, endPoint x: 196, endPoint y: 114, distance: 131.2
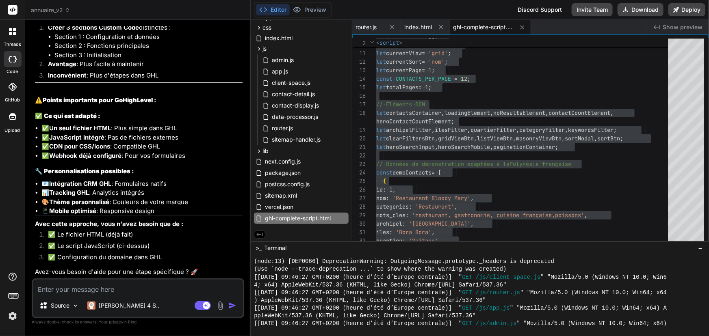
scroll to position [8027, 0]
drag, startPoint x: 74, startPoint y: 167, endPoint x: 208, endPoint y: 165, distance: 134.0
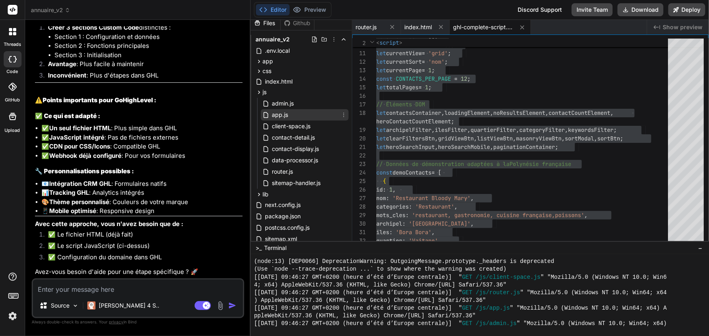
scroll to position [0, 0]
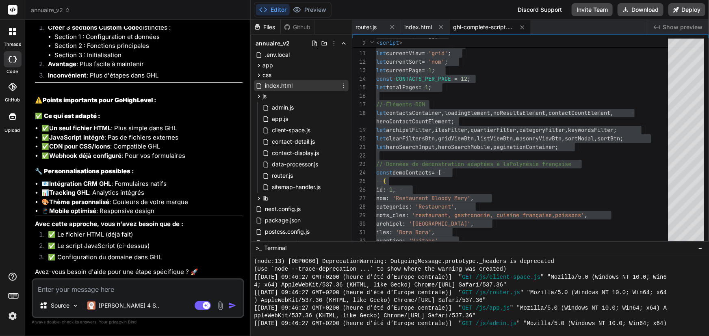
click at [292, 84] on span "index.html" at bounding box center [278, 86] width 29 height 10
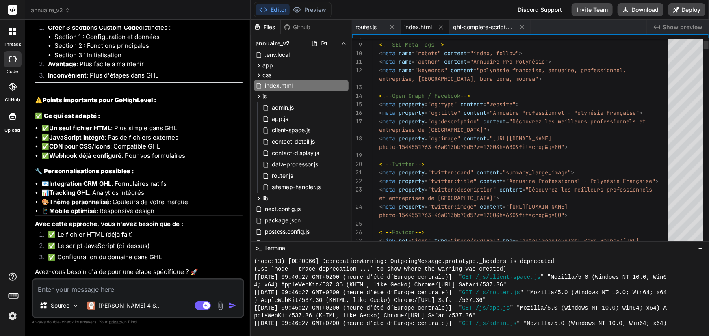
click at [471, 88] on div at bounding box center [522, 87] width 300 height 9
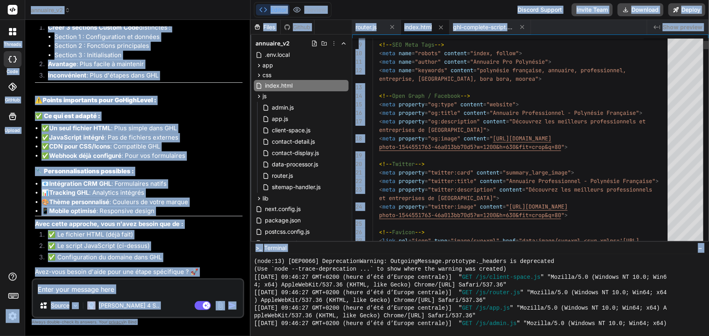
click at [471, 88] on div at bounding box center [522, 87] width 300 height 9
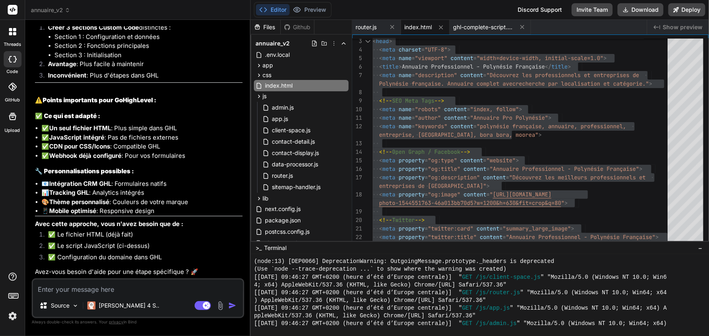
scroll to position [8322, 0]
click at [112, 289] on textarea at bounding box center [138, 287] width 210 height 15
paste textarea "[URL][DOMAIN_NAME]"
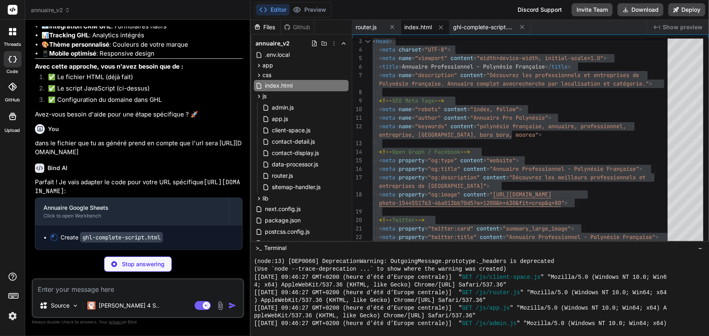
scroll to position [8184, 0]
drag, startPoint x: 60, startPoint y: 172, endPoint x: 164, endPoint y: 183, distance: 104.2
drag, startPoint x: 89, startPoint y: 213, endPoint x: 196, endPoint y: 214, distance: 106.8
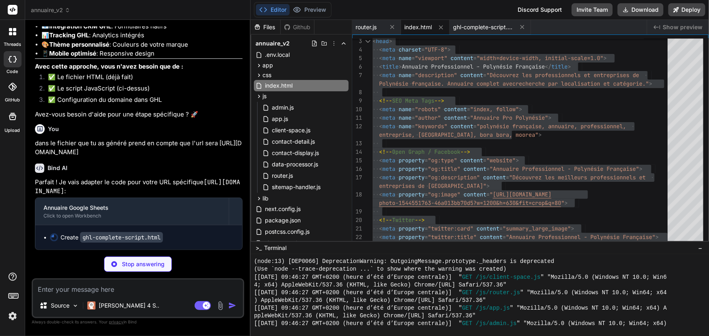
drag, startPoint x: 127, startPoint y: 118, endPoint x: 48, endPoint y: 101, distance: 80.1
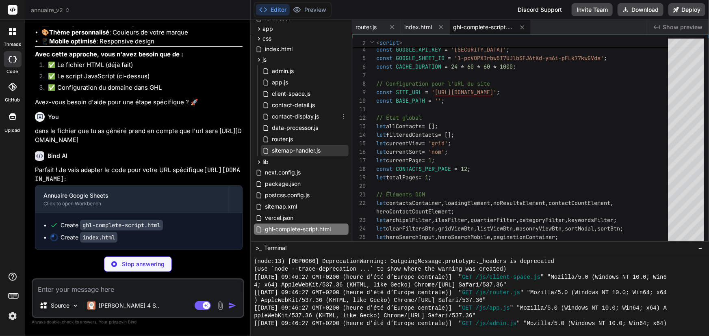
scroll to position [48, 0]
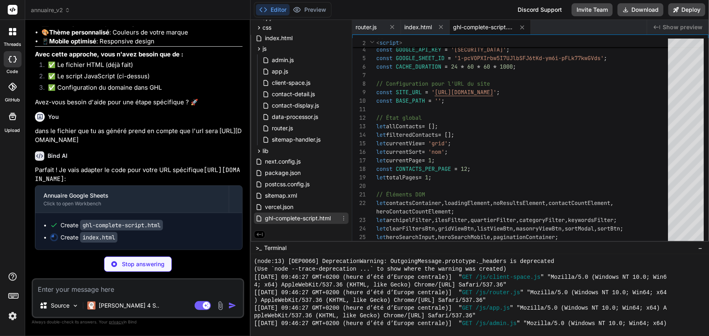
click at [309, 219] on span "ghl-complete-script.html" at bounding box center [297, 219] width 67 height 10
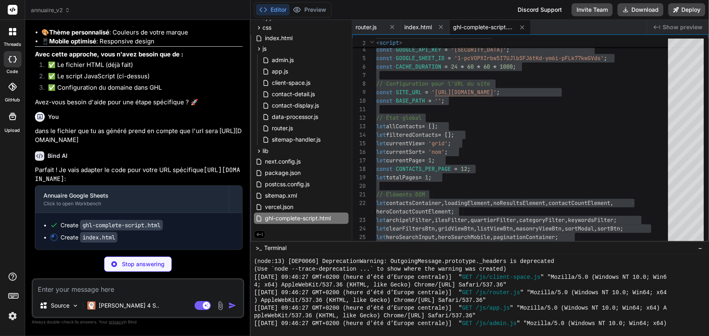
scroll to position [8492, 0]
click at [115, 176] on code "[URL][DOMAIN_NAME]" at bounding box center [137, 174] width 205 height 17
drag, startPoint x: 115, startPoint y: 169, endPoint x: 124, endPoint y: 175, distance: 10.6
click at [124, 175] on p "Parfait ! Je vais adapter le code pour votre URL spécifique [URL][DOMAIN_NAME] :" at bounding box center [139, 175] width 208 height 18
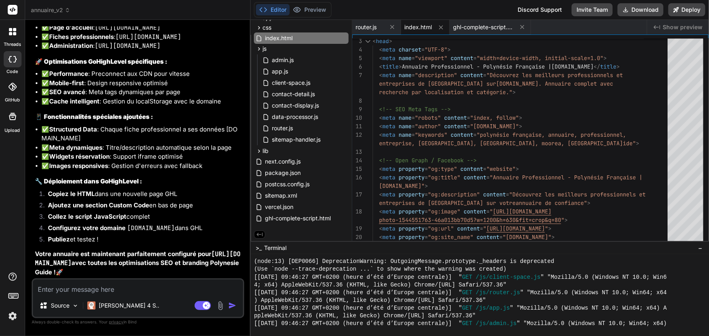
scroll to position [8750, 0]
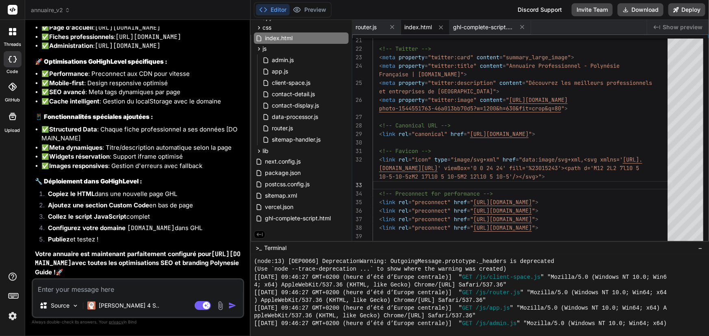
scroll to position [9009, 0]
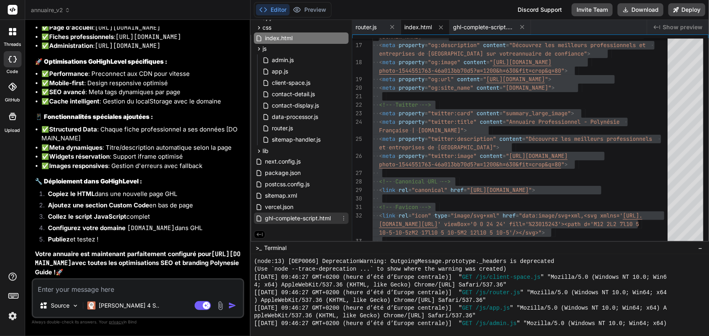
click at [325, 218] on span "ghl-complete-script.html" at bounding box center [297, 219] width 67 height 10
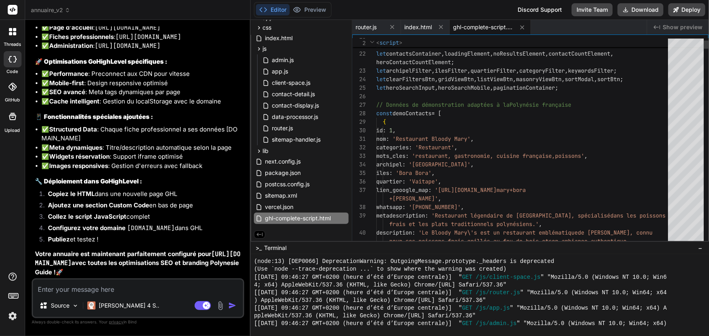
scroll to position [0, 0]
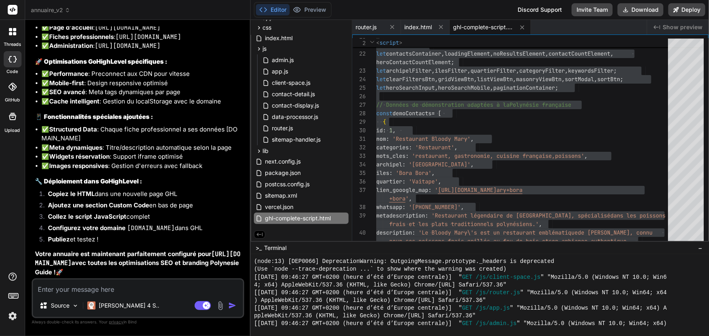
scroll to position [9141, 0]
drag, startPoint x: 69, startPoint y: 212, endPoint x: 227, endPoint y: 244, distance: 161.6
click at [227, 244] on ol "Copiez le HTML dans une nouvelle page GHL Ajoutez une section Custom Code en ba…" at bounding box center [139, 218] width 208 height 57
click at [117, 289] on textarea at bounding box center [138, 287] width 210 height 15
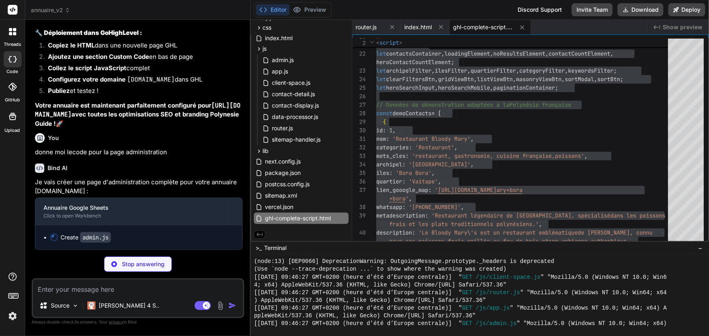
scroll to position [9178, 0]
drag, startPoint x: 47, startPoint y: 146, endPoint x: 121, endPoint y: 204, distance: 94.9
click at [121, 98] on ol "Copiez le HTML dans une nouvelle page GHL Ajoutez une section Custom Code en ba…" at bounding box center [139, 69] width 208 height 57
drag, startPoint x: 131, startPoint y: 175, endPoint x: 223, endPoint y: 194, distance: 94.2
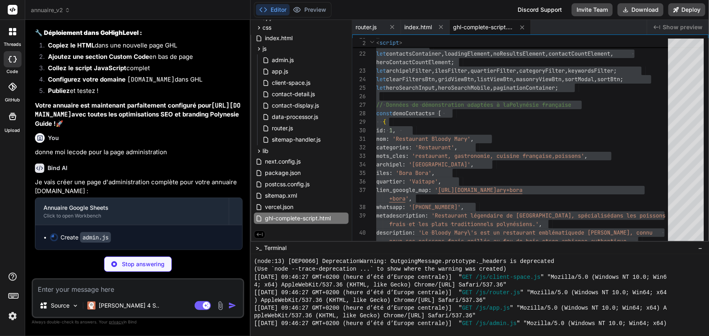
click at [223, 22] on li "✅ Images responsives : Gestion d'erreurs avec fallback" at bounding box center [141, 17] width 201 height 9
click at [216, 22] on li "✅ Images responsives : Gestion d'erreurs avec fallback" at bounding box center [141, 17] width 201 height 9
drag, startPoint x: 206, startPoint y: 195, endPoint x: 87, endPoint y: 123, distance: 139.0
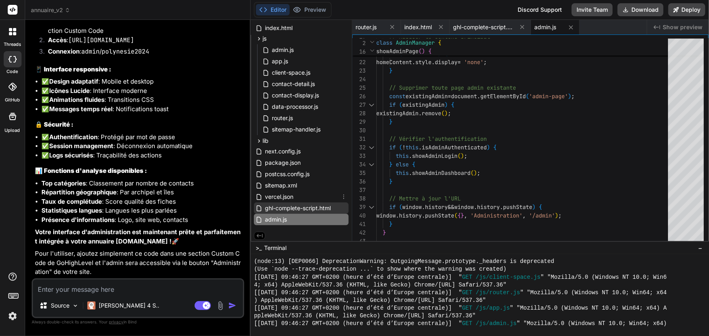
scroll to position [59, 0]
click at [286, 218] on span "admin.js" at bounding box center [276, 219] width 24 height 10
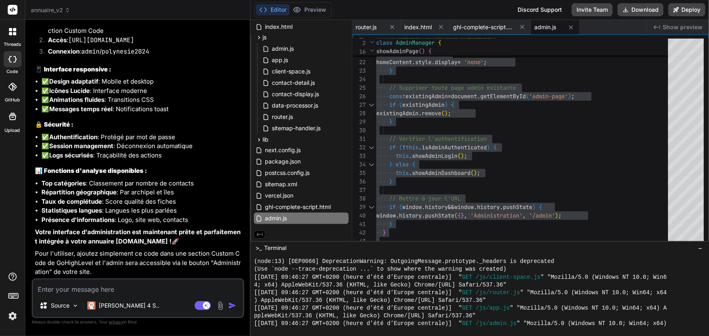
scroll to position [9936, 0]
click at [130, 127] on h3 "🔒 Sécurité :" at bounding box center [139, 124] width 208 height 9
click at [97, 56] on code "admin" at bounding box center [90, 52] width 18 height 8
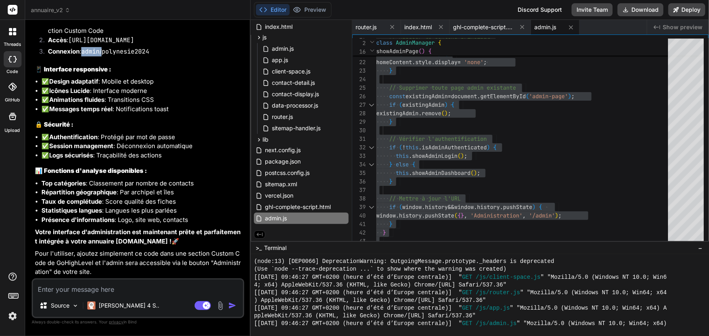
copy li "admin"
click at [138, 56] on code "polynesie2024" at bounding box center [126, 52] width 48 height 8
copy code "polynesie2024"
click at [89, 56] on code "admin" at bounding box center [90, 52] width 18 height 8
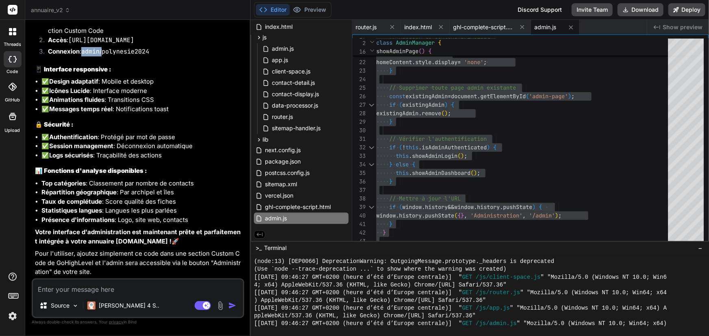
click at [89, 56] on code "admin" at bounding box center [90, 52] width 18 height 8
copy li "admin"
click at [130, 56] on code "polynesie2024" at bounding box center [126, 52] width 48 height 8
copy code "polynesie2024"
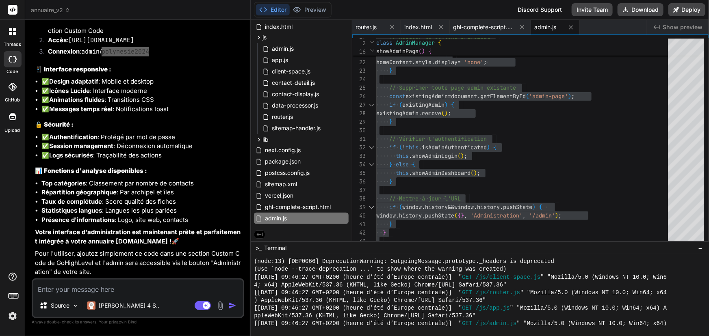
scroll to position [9530, 0]
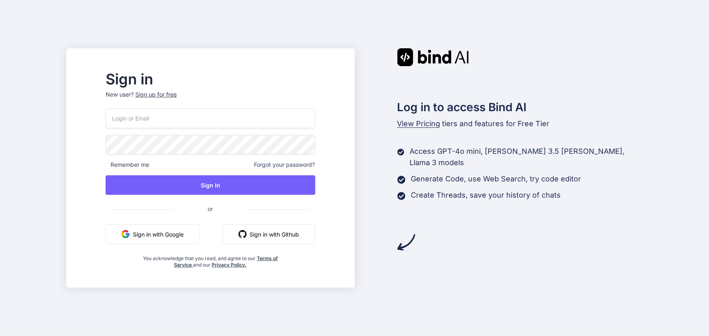
click at [241, 120] on input "email" at bounding box center [210, 118] width 209 height 20
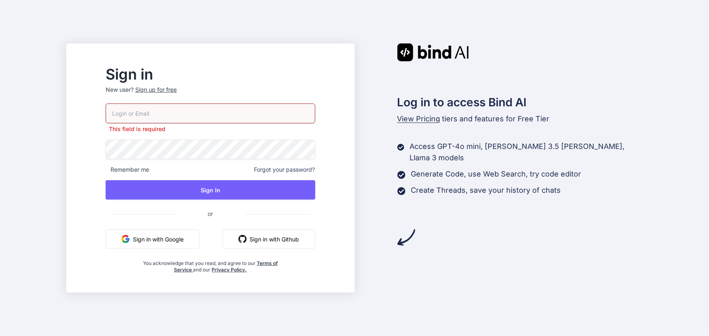
type input "[EMAIL_ADDRESS][DOMAIN_NAME]"
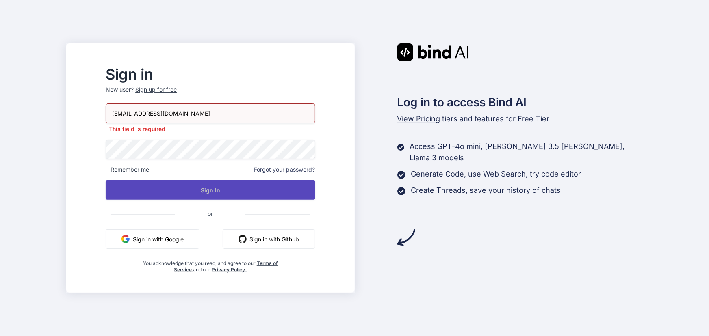
click at [219, 193] on button "Sign In" at bounding box center [210, 189] width 209 height 19
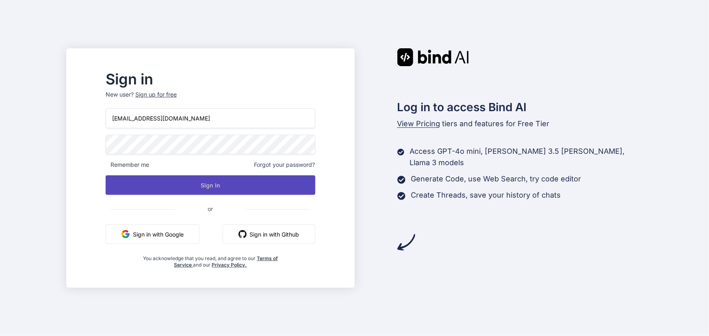
click at [220, 182] on button "Sign In" at bounding box center [210, 184] width 209 height 19
